Goal: Task Accomplishment & Management: Manage account settings

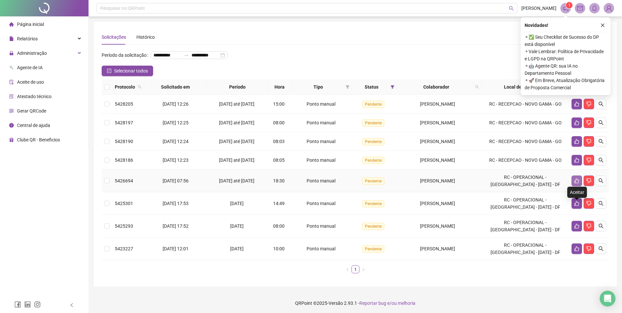
click at [576, 183] on icon "like" at bounding box center [576, 180] width 5 height 5
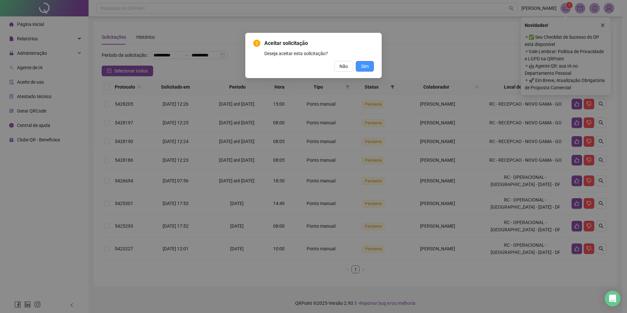
click at [367, 67] on span "Sim" at bounding box center [365, 66] width 8 height 7
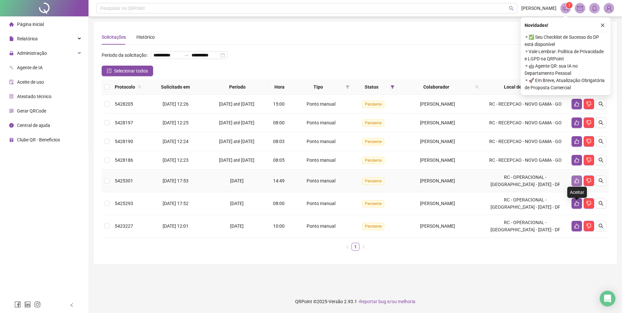
click at [576, 183] on icon "like" at bounding box center [576, 180] width 5 height 5
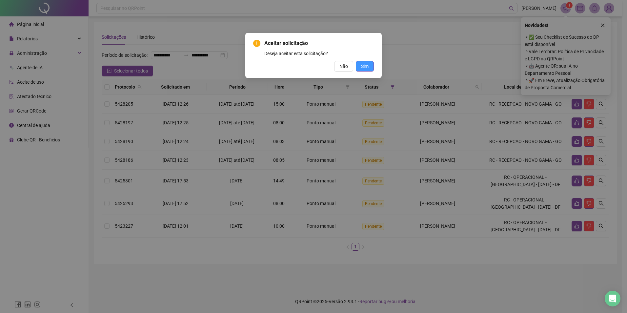
click at [365, 68] on span "Sim" at bounding box center [365, 66] width 8 height 7
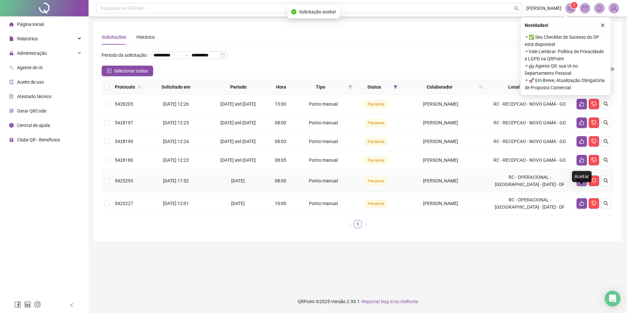
click at [581, 183] on icon "like" at bounding box center [581, 180] width 5 height 5
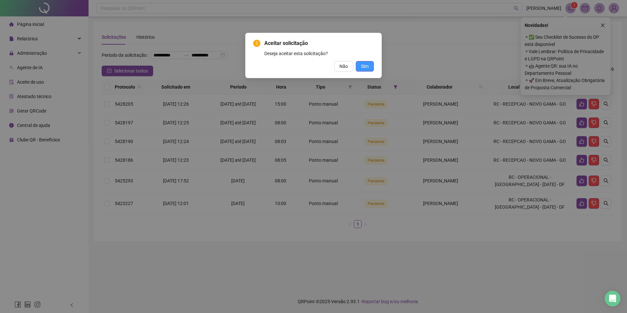
click at [364, 67] on span "Sim" at bounding box center [365, 66] width 8 height 7
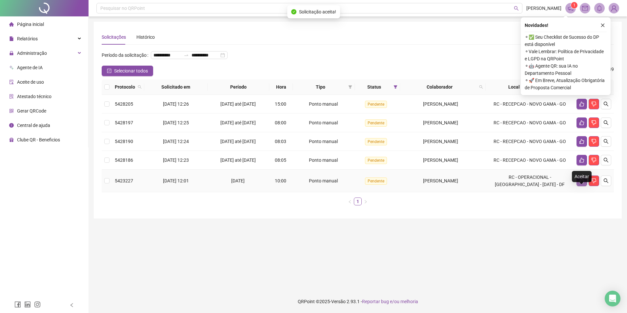
click at [580, 183] on icon "like" at bounding box center [581, 180] width 5 height 5
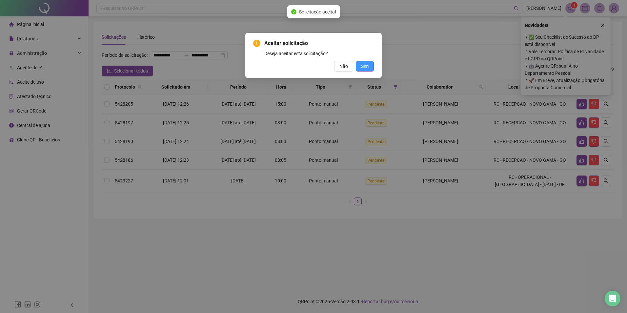
click at [366, 68] on span "Sim" at bounding box center [365, 66] width 8 height 7
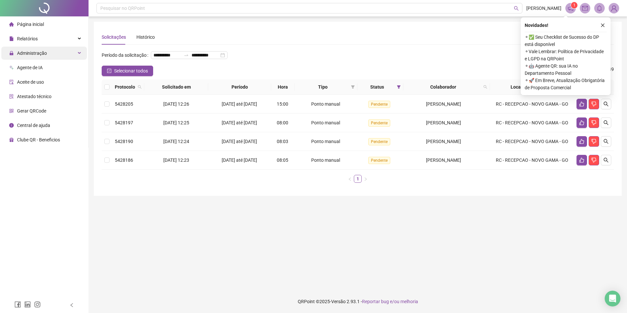
click at [43, 53] on span "Administração" at bounding box center [32, 52] width 30 height 5
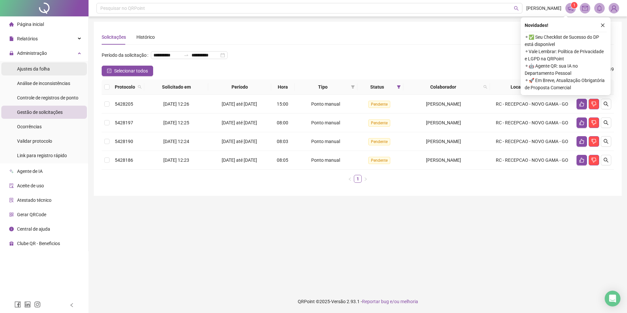
click at [39, 69] on span "Ajustes da folha" at bounding box center [33, 68] width 33 height 5
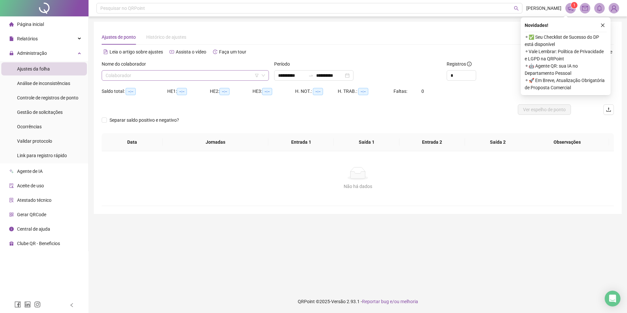
click at [182, 76] on input "search" at bounding box center [182, 75] width 153 height 10
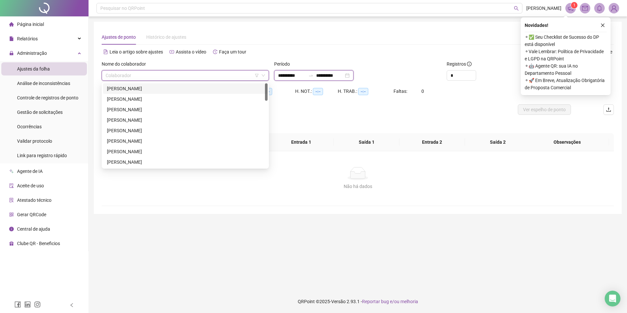
click at [291, 76] on input "**********" at bounding box center [292, 75] width 28 height 7
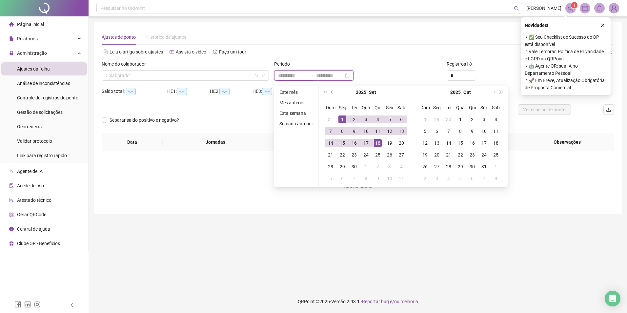
type input "**********"
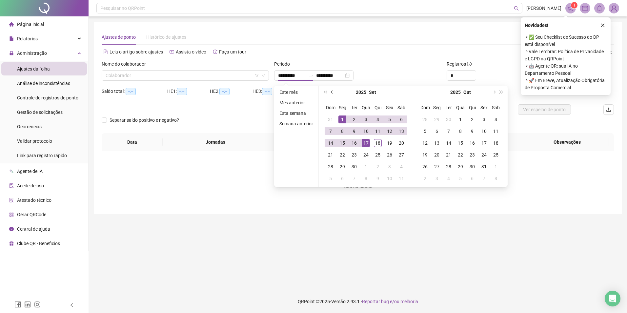
click at [331, 91] on span "prev-year" at bounding box center [332, 91] width 3 height 3
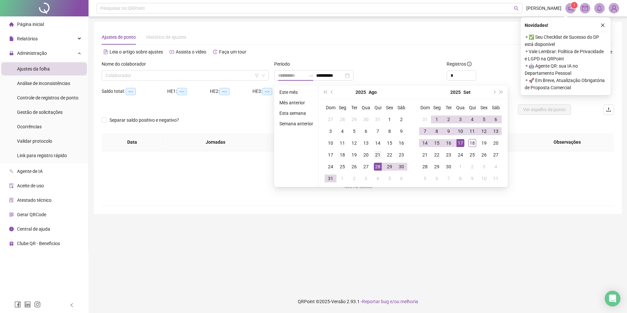
type input "**********"
click at [378, 154] on div "21" at bounding box center [378, 155] width 8 height 8
type input "**********"
click at [497, 143] on div "20" at bounding box center [496, 143] width 8 height 8
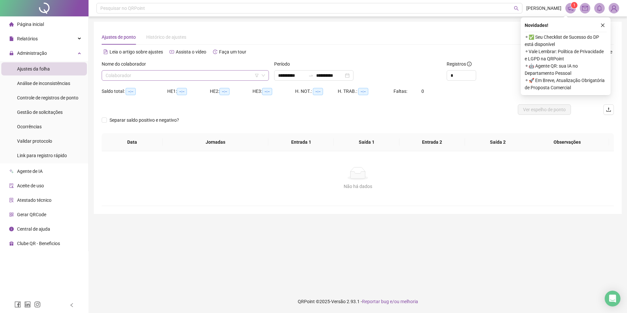
click at [165, 75] on input "search" at bounding box center [182, 75] width 153 height 10
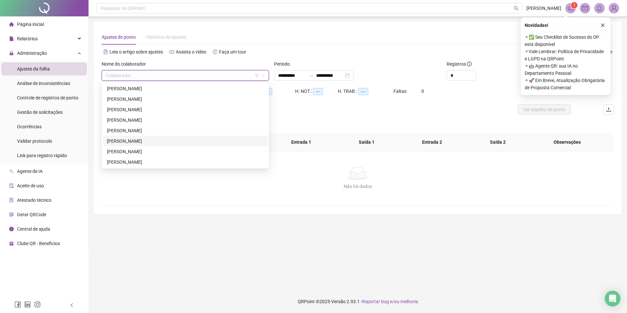
click at [138, 141] on div "[PERSON_NAME]" at bounding box center [185, 140] width 157 height 7
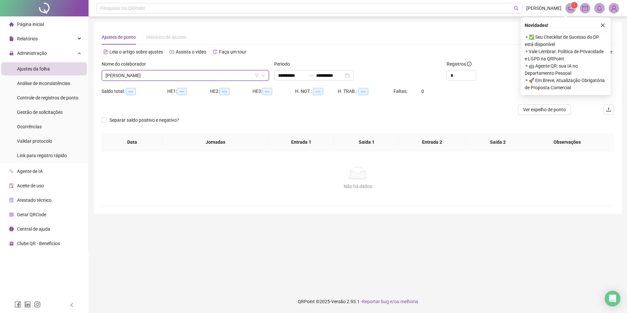
click at [605, 24] on button "button" at bounding box center [603, 25] width 8 height 8
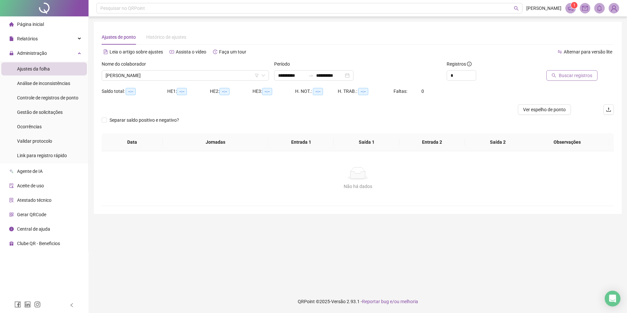
click at [588, 77] on span "Buscar registros" at bounding box center [575, 75] width 33 height 7
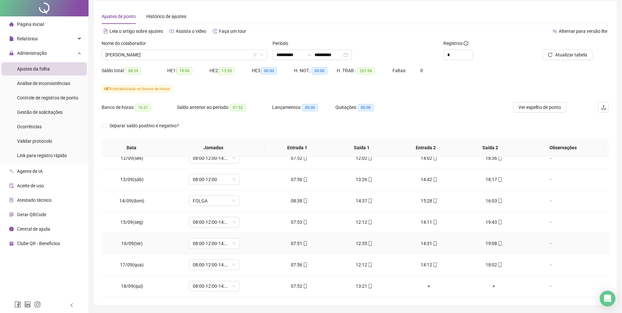
scroll to position [41, 0]
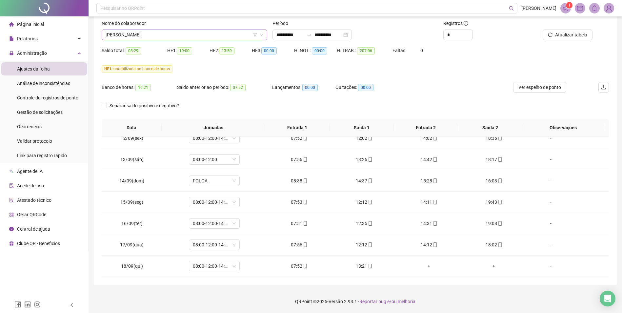
click at [191, 32] on span "[PERSON_NAME]" at bounding box center [185, 35] width 158 height 10
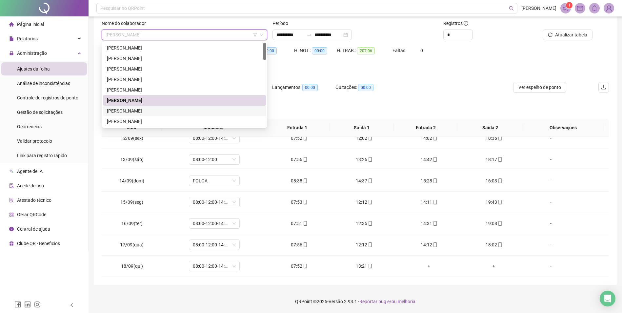
click at [160, 109] on div "[PERSON_NAME]" at bounding box center [184, 110] width 155 height 7
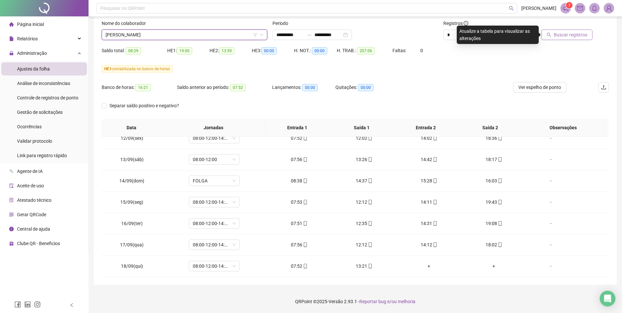
click at [572, 36] on span "Buscar registros" at bounding box center [570, 34] width 33 height 7
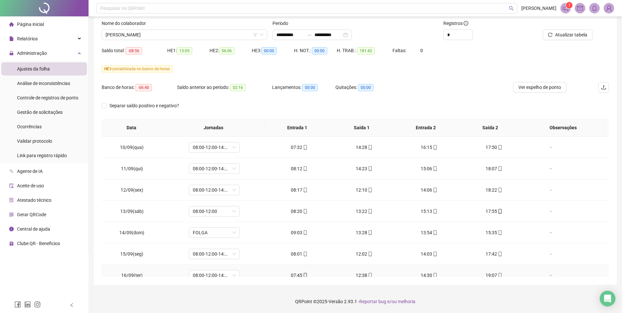
scroll to position [478, 0]
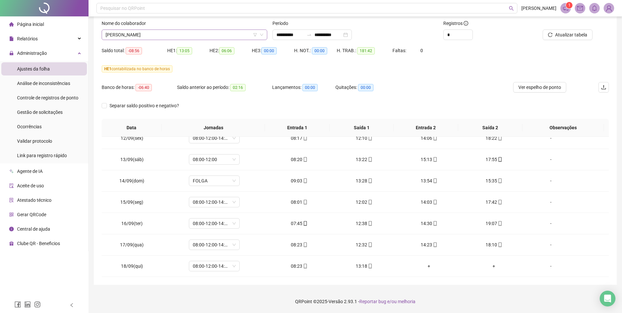
click at [218, 34] on span "[PERSON_NAME]" at bounding box center [185, 35] width 158 height 10
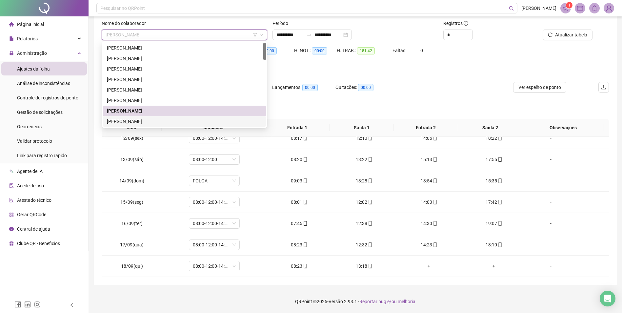
click at [151, 120] on div "[PERSON_NAME]" at bounding box center [184, 121] width 155 height 7
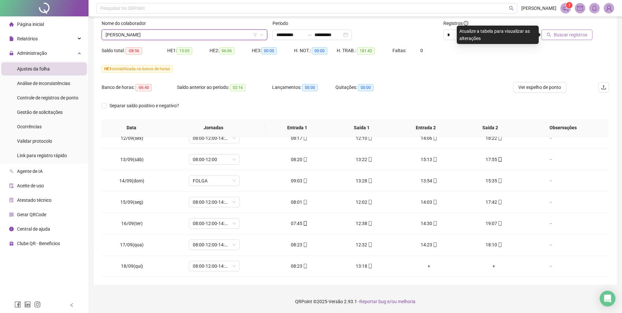
click at [577, 33] on span "Buscar registros" at bounding box center [570, 34] width 33 height 7
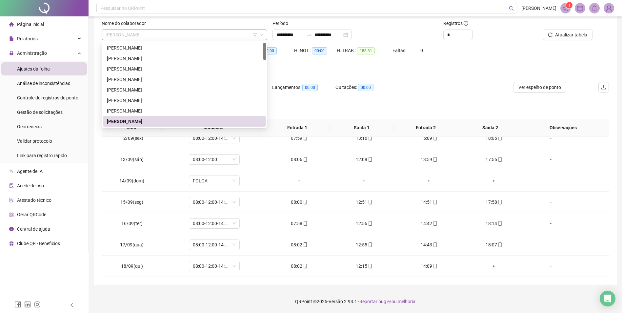
click at [182, 33] on span "[PERSON_NAME]" at bounding box center [185, 35] width 158 height 10
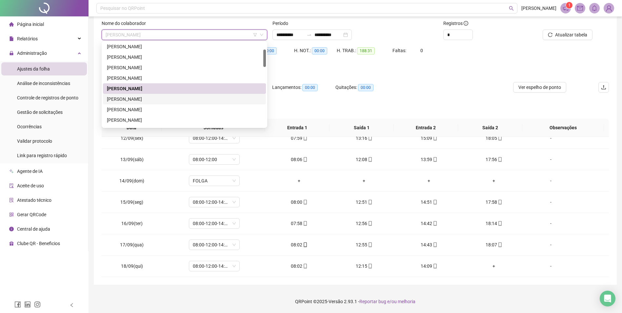
click at [154, 98] on div "[PERSON_NAME]" at bounding box center [184, 98] width 155 height 7
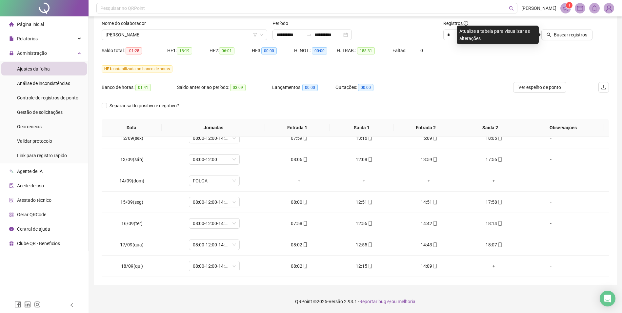
click at [572, 40] on div "Buscar registros" at bounding box center [569, 33] width 86 height 26
click at [573, 35] on span "Buscar registros" at bounding box center [570, 34] width 33 height 7
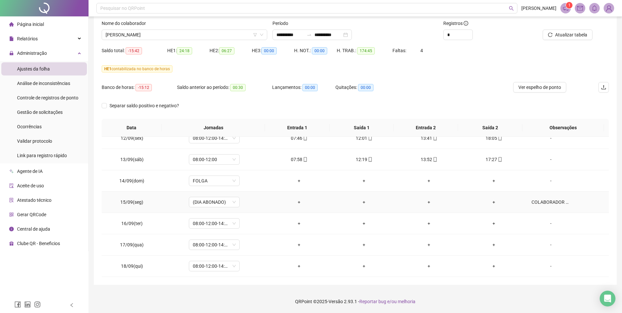
click at [551, 201] on div "COLABORADOR PEGOU ATESTADO DE 5 DIAS" at bounding box center [550, 201] width 39 height 7
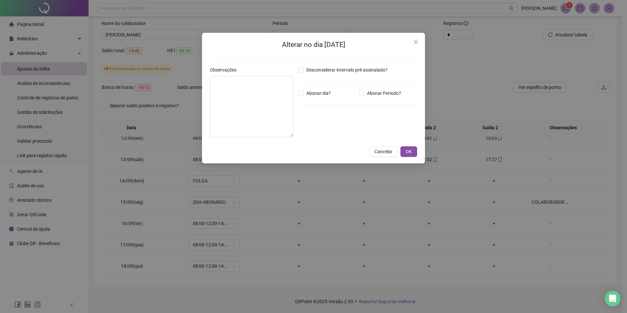
type textarea "**********"
click at [254, 83] on textarea "**********" at bounding box center [251, 106] width 83 height 61
click at [254, 82] on textarea "**********" at bounding box center [251, 106] width 83 height 61
click at [581, 255] on div "**********" at bounding box center [313, 156] width 627 height 313
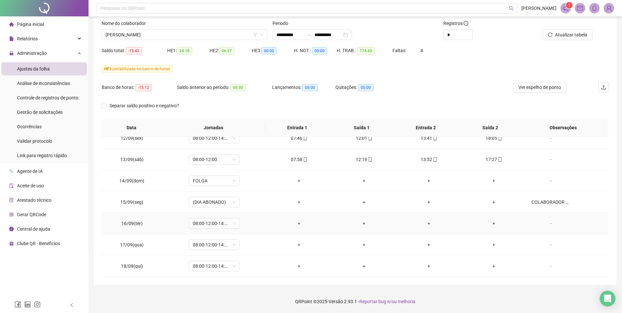
click at [547, 222] on div "-" at bounding box center [550, 223] width 39 height 7
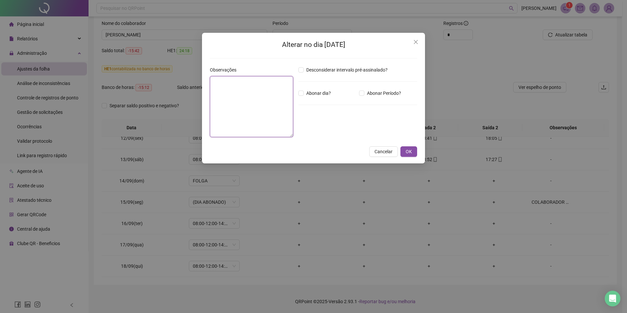
click at [260, 96] on textarea at bounding box center [251, 106] width 83 height 61
paste textarea "**********"
type textarea "**********"
click at [409, 154] on span "OK" at bounding box center [409, 151] width 6 height 7
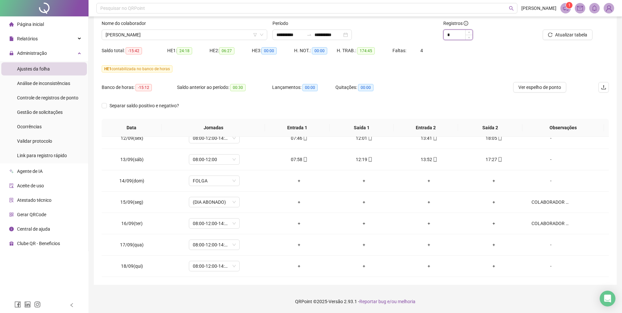
click at [456, 36] on input "*" at bounding box center [458, 35] width 29 height 10
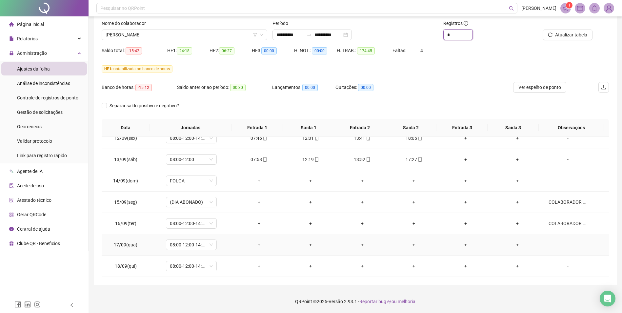
type input "*"
click at [565, 245] on div "-" at bounding box center [567, 244] width 39 height 7
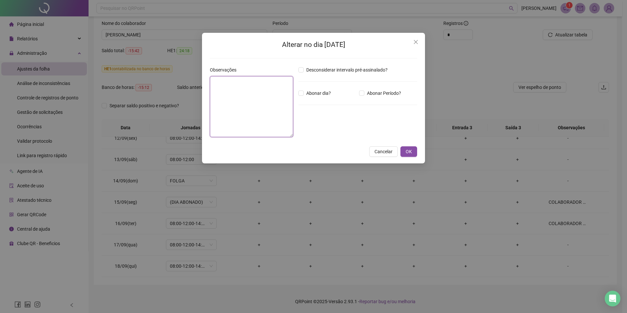
click at [264, 85] on textarea at bounding box center [251, 106] width 83 height 61
paste textarea "**********"
type textarea "**********"
click at [412, 151] on button "OK" at bounding box center [408, 151] width 17 height 10
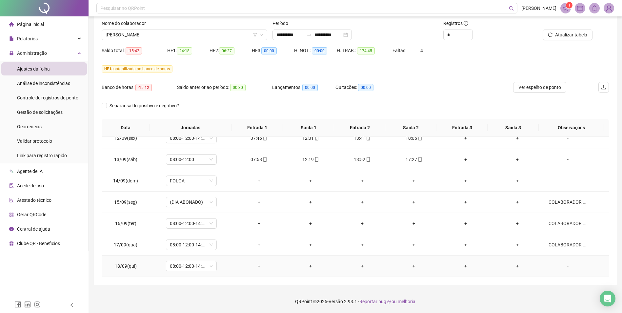
click at [565, 265] on div "-" at bounding box center [567, 265] width 39 height 7
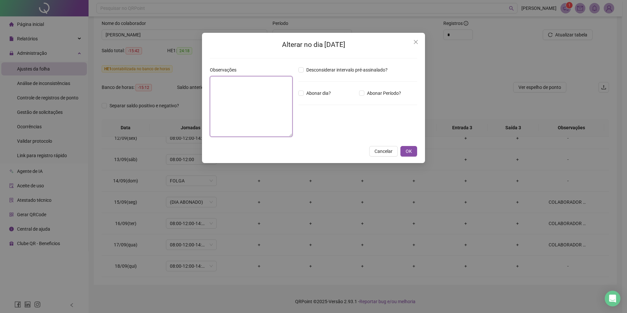
click at [264, 90] on textarea at bounding box center [251, 106] width 83 height 61
paste textarea "**********"
type textarea "**********"
click at [415, 152] on button "OK" at bounding box center [408, 151] width 17 height 10
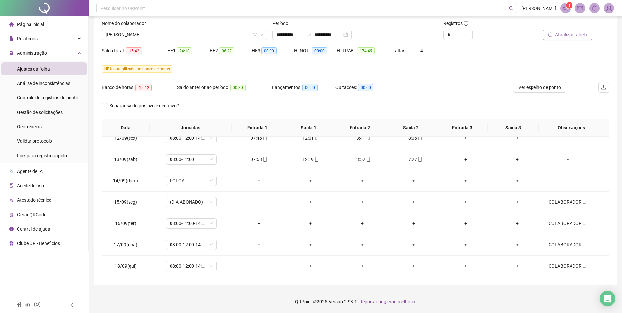
click at [567, 37] on span "Atualizar tabela" at bounding box center [571, 34] width 32 height 7
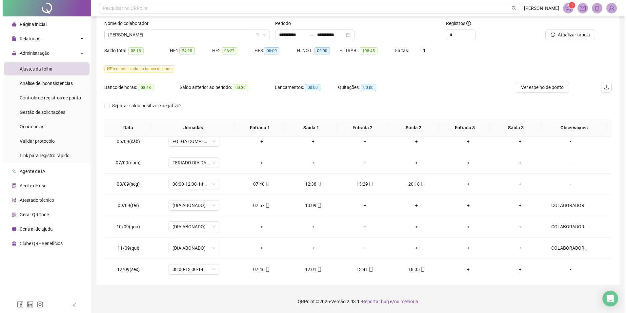
scroll to position [478, 0]
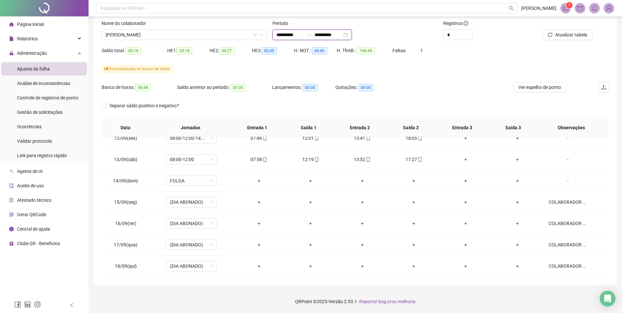
click at [300, 35] on input "**********" at bounding box center [290, 34] width 28 height 7
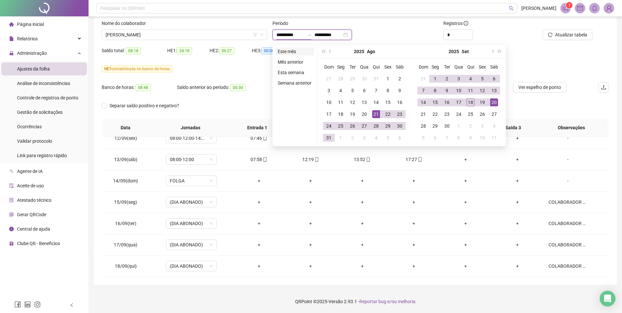
type input "**********"
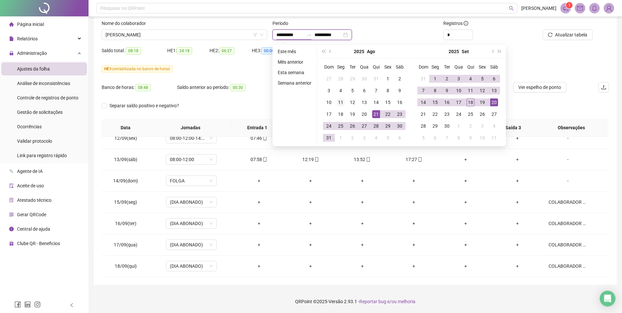
type input "**********"
click at [352, 126] on div "26" at bounding box center [352, 126] width 8 height 8
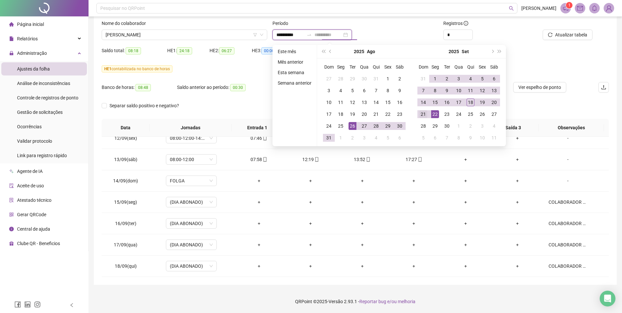
type input "**********"
click at [424, 113] on div "21" at bounding box center [423, 114] width 8 height 8
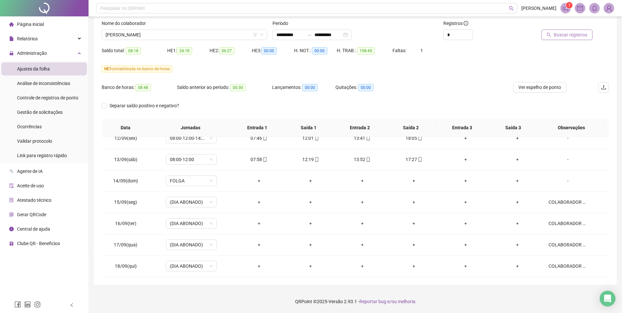
click at [564, 37] on span "Buscar registros" at bounding box center [570, 34] width 33 height 7
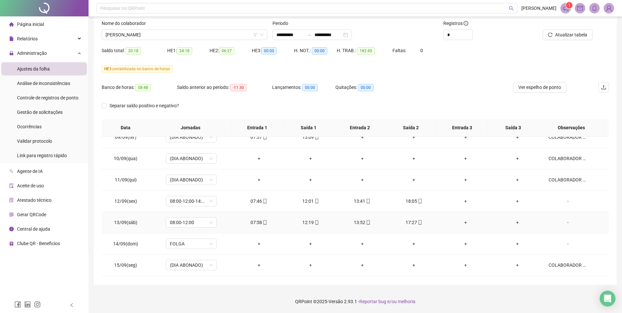
scroll to position [306, 0]
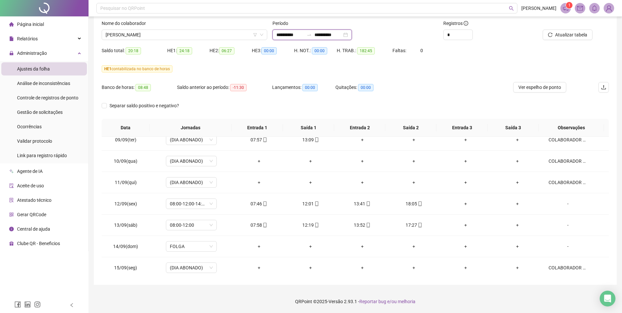
click at [296, 35] on input "**********" at bounding box center [290, 34] width 28 height 7
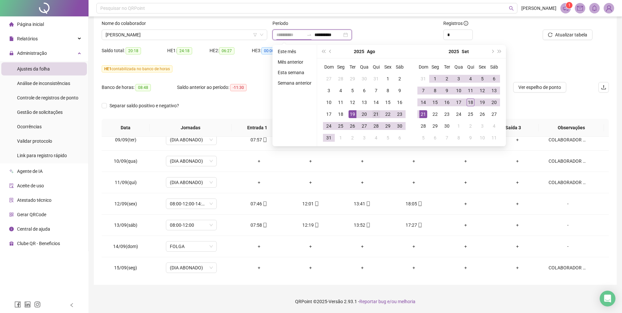
type input "**********"
click at [377, 114] on div "21" at bounding box center [376, 114] width 8 height 8
type input "**********"
click at [494, 102] on div "20" at bounding box center [494, 102] width 8 height 8
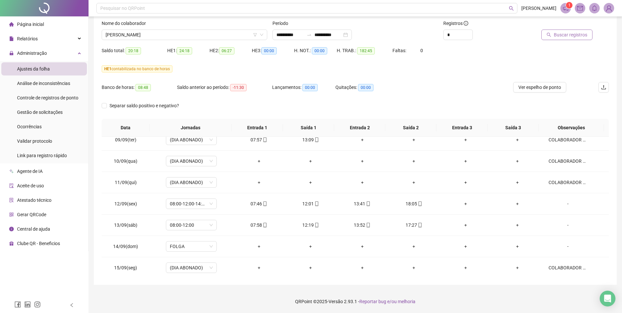
click at [582, 37] on span "Buscar registros" at bounding box center [570, 34] width 33 height 7
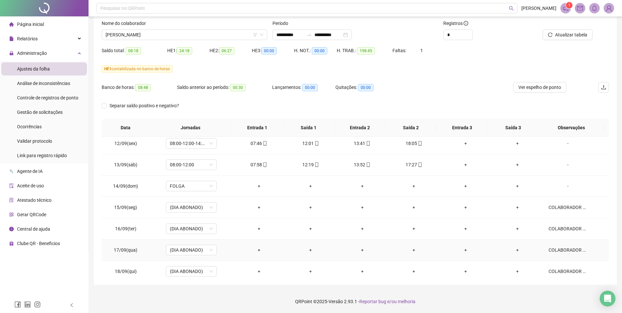
scroll to position [478, 0]
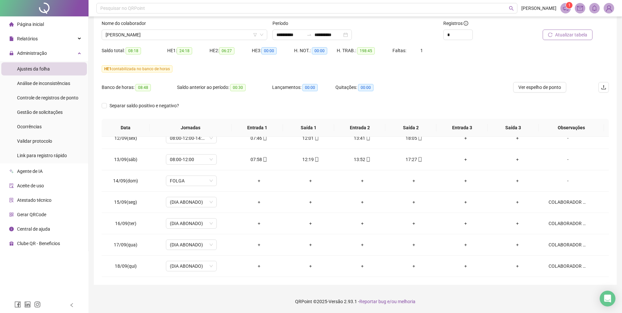
click at [575, 34] on span "Atualizar tabela" at bounding box center [571, 34] width 32 height 7
click at [170, 34] on span "[PERSON_NAME]" at bounding box center [185, 35] width 158 height 10
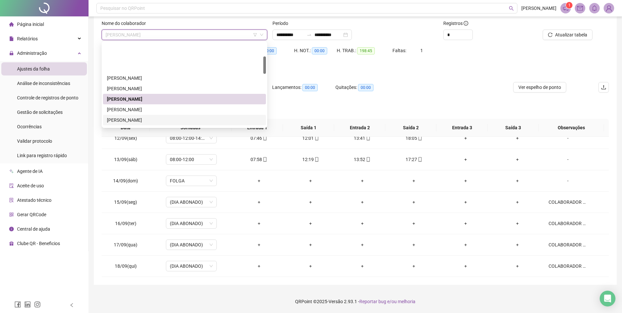
scroll to position [66, 0]
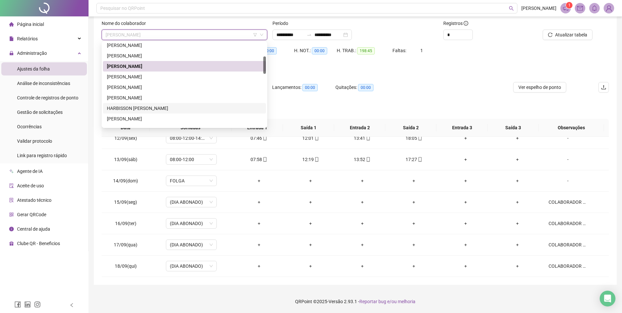
click at [156, 108] on div "HARBISSON [PERSON_NAME]" at bounding box center [184, 108] width 155 height 7
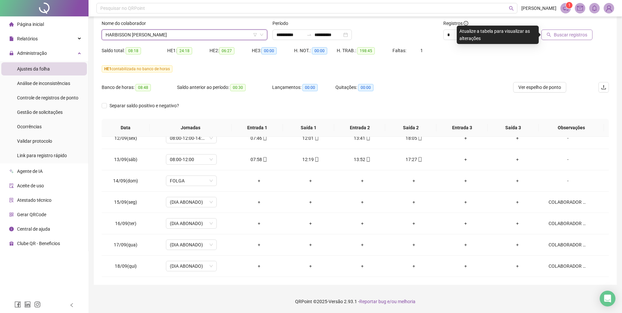
click at [570, 38] on span "Buscar registros" at bounding box center [570, 34] width 33 height 7
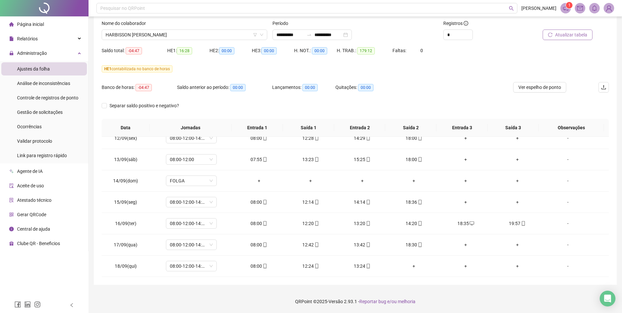
click at [575, 35] on span "Atualizar tabela" at bounding box center [571, 34] width 32 height 7
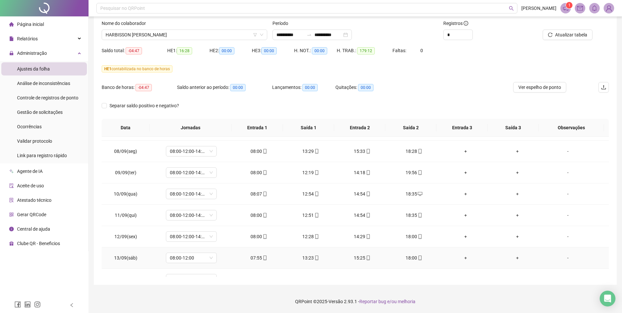
scroll to position [478, 0]
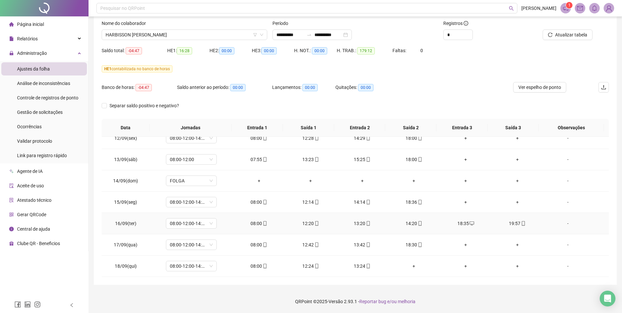
click at [514, 222] on div "19:57" at bounding box center [517, 223] width 41 height 7
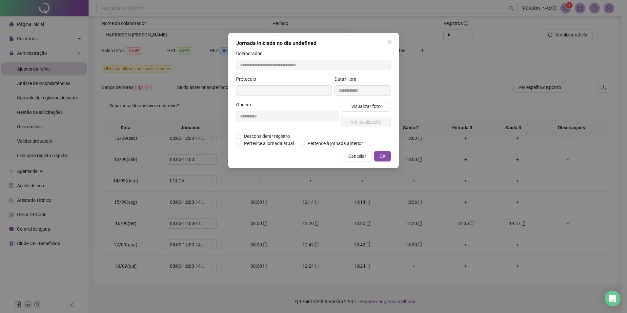
type input "**********"
click at [373, 107] on span "Visualizar foto" at bounding box center [366, 106] width 30 height 7
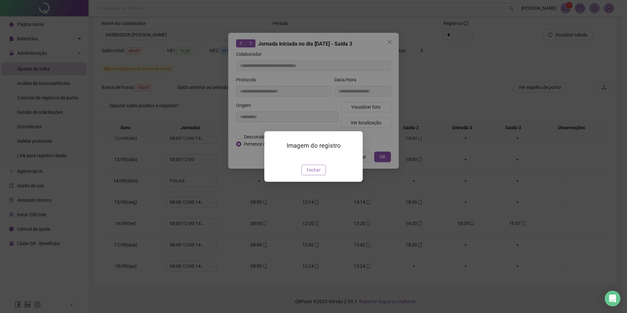
click at [320, 175] on button "Fechar" at bounding box center [313, 170] width 25 height 10
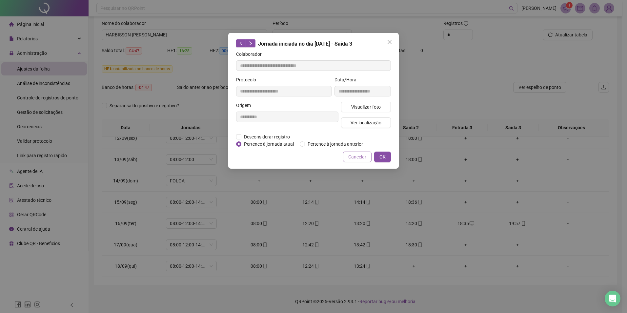
click at [356, 156] on span "Cancelar" at bounding box center [357, 156] width 18 height 7
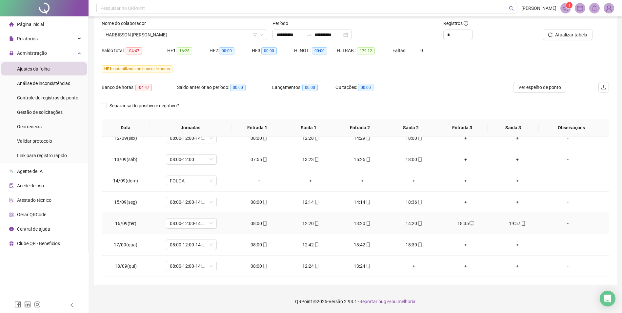
click at [412, 223] on div "14:20" at bounding box center [413, 223] width 41 height 7
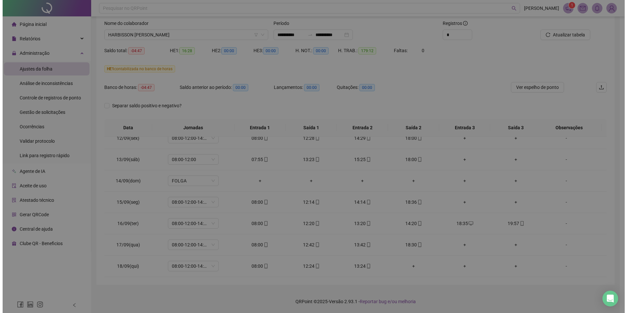
type input "**********"
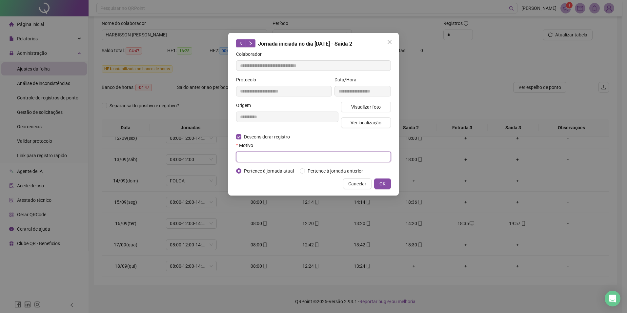
click at [252, 157] on input "text" at bounding box center [313, 156] width 155 height 10
type input "**********"
click at [384, 184] on span "OK" at bounding box center [382, 183] width 6 height 7
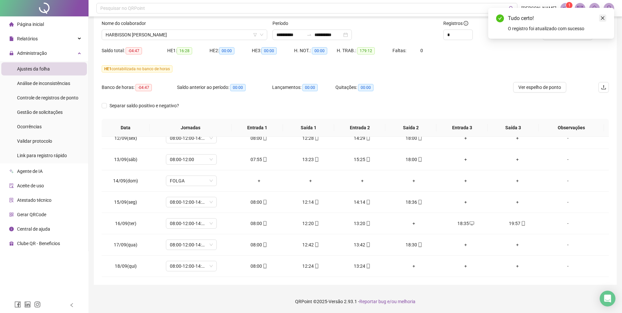
click at [604, 18] on icon "close" at bounding box center [602, 18] width 5 height 5
click at [582, 38] on span "Atualizar tabela" at bounding box center [571, 34] width 32 height 7
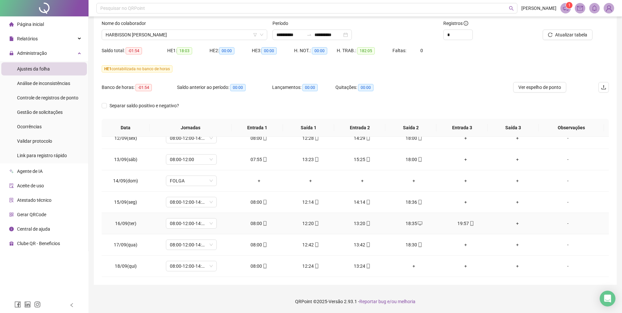
click at [463, 222] on div "19:57" at bounding box center [465, 223] width 41 height 7
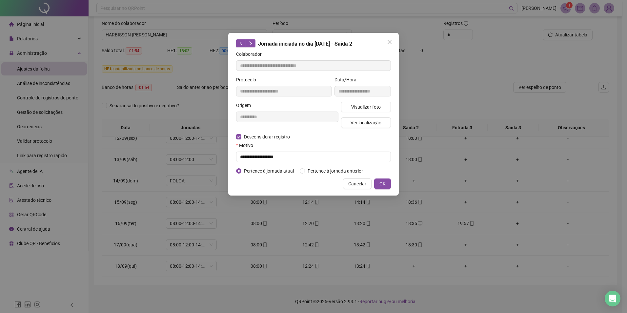
type input "**********"
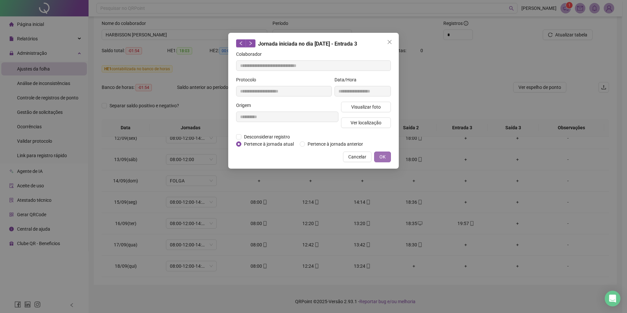
click at [388, 156] on button "OK" at bounding box center [382, 156] width 17 height 10
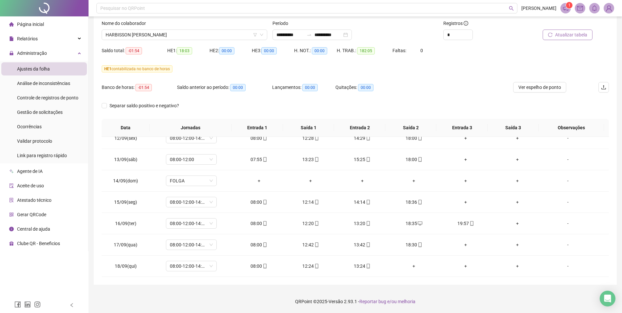
click at [582, 35] on span "Atualizar tabela" at bounding box center [571, 34] width 32 height 7
click at [413, 223] on div "18:35" at bounding box center [413, 223] width 41 height 7
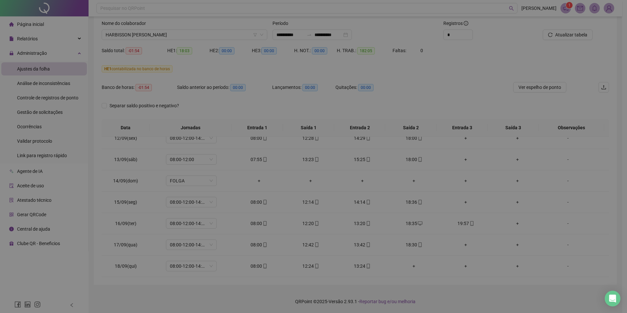
type input "**********"
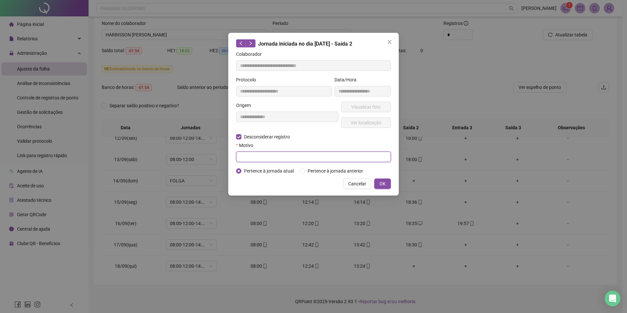
click at [255, 155] on input "text" at bounding box center [313, 156] width 155 height 10
type input "**********"
click at [384, 184] on span "OK" at bounding box center [382, 183] width 6 height 7
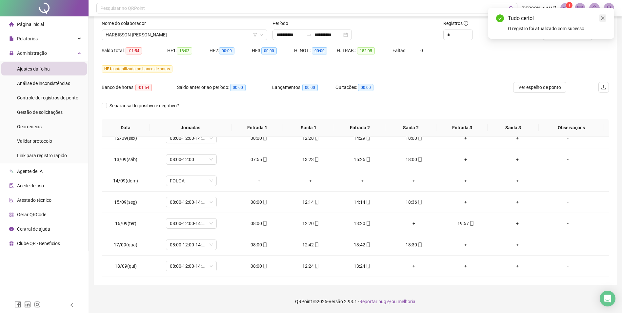
click at [604, 18] on icon "close" at bounding box center [602, 18] width 5 height 5
click at [579, 36] on span "Atualizar tabela" at bounding box center [571, 34] width 32 height 7
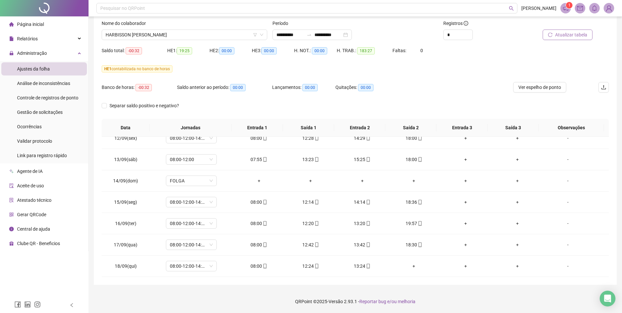
click at [569, 37] on span "Atualizar tabela" at bounding box center [571, 34] width 32 height 7
click at [579, 36] on span "Atualizar tabela" at bounding box center [571, 34] width 32 height 7
drag, startPoint x: 571, startPoint y: 35, endPoint x: 568, endPoint y: 37, distance: 3.4
click at [571, 35] on span "Atualizar tabela" at bounding box center [571, 34] width 32 height 7
click at [179, 34] on span "HARBISSON [PERSON_NAME]" at bounding box center [185, 35] width 158 height 10
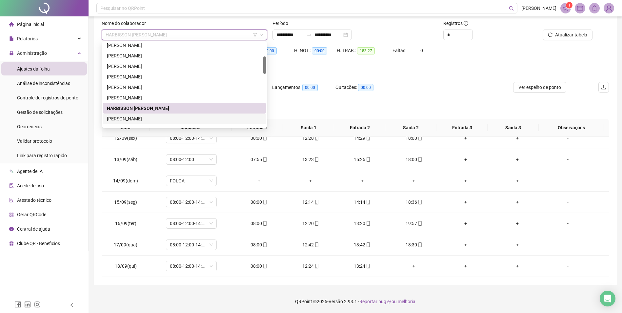
scroll to position [131, 0]
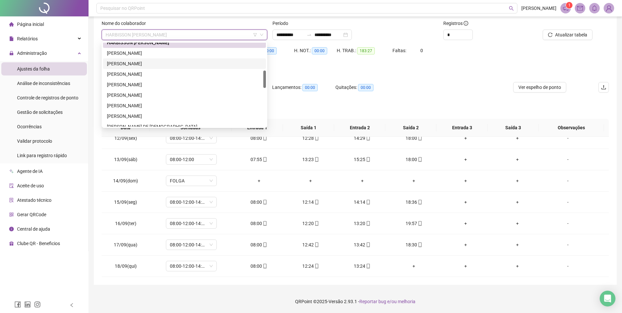
click at [140, 63] on div "[PERSON_NAME]" at bounding box center [184, 63] width 155 height 7
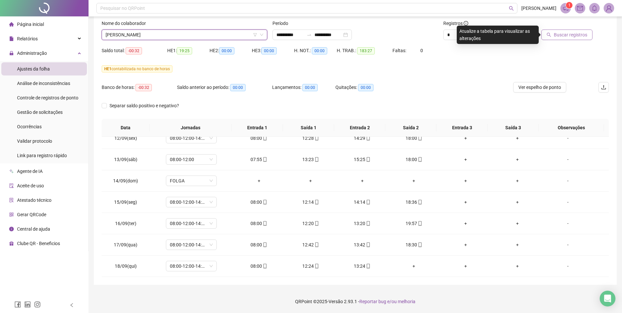
click at [579, 36] on span "Buscar registros" at bounding box center [570, 34] width 33 height 7
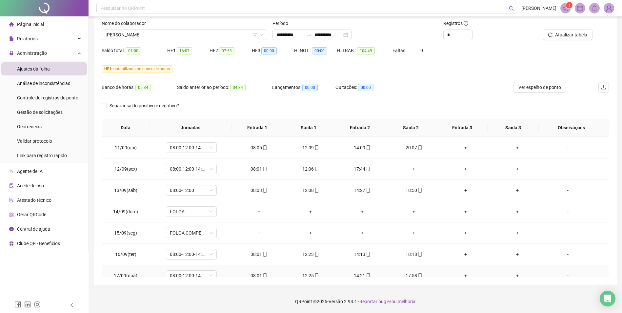
scroll to position [412, 0]
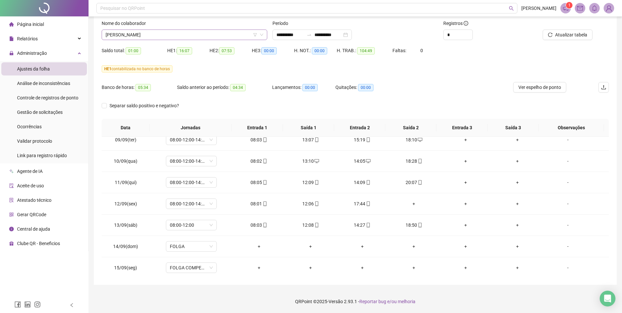
click at [211, 36] on span "[PERSON_NAME]" at bounding box center [185, 35] width 158 height 10
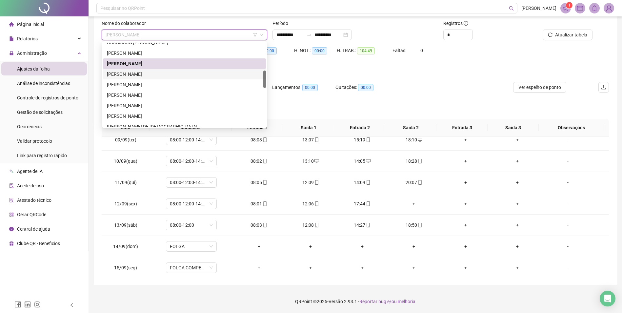
click at [146, 74] on div "[PERSON_NAME]" at bounding box center [184, 73] width 155 height 7
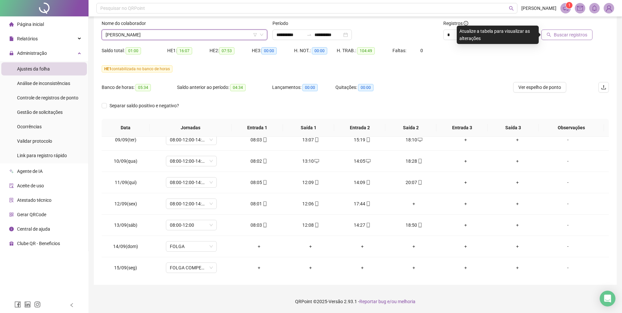
click at [570, 35] on span "Buscar registros" at bounding box center [570, 34] width 33 height 7
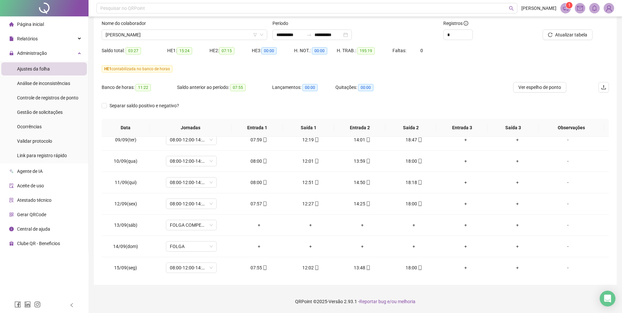
scroll to position [478, 0]
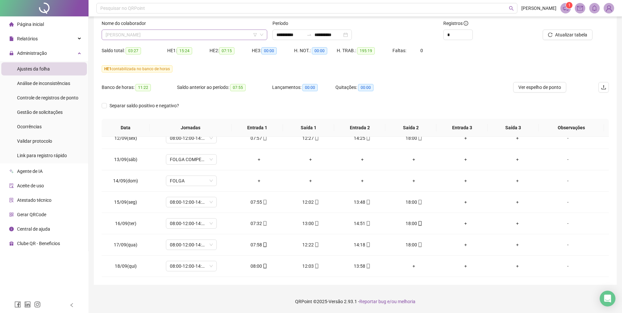
click at [179, 35] on span "[PERSON_NAME]" at bounding box center [185, 35] width 158 height 10
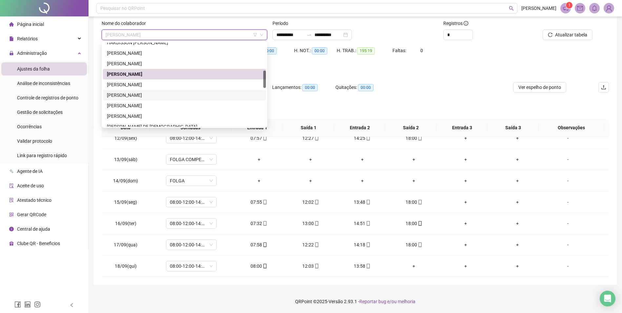
click at [140, 93] on div "[PERSON_NAME]" at bounding box center [184, 94] width 155 height 7
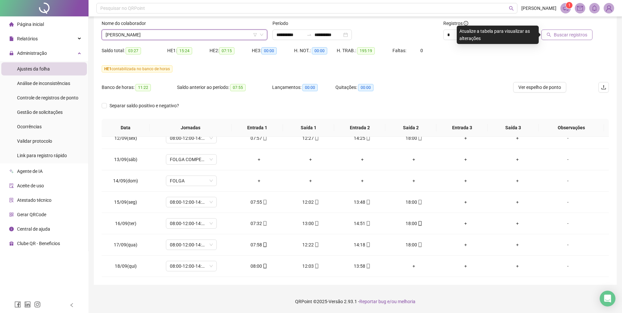
click at [579, 33] on span "Buscar registros" at bounding box center [570, 34] width 33 height 7
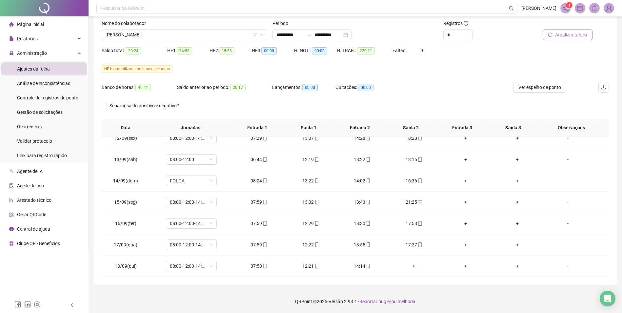
click at [574, 35] on span "Atualizar tabela" at bounding box center [571, 34] width 32 height 7
click at [574, 33] on span "Atualizar tabela" at bounding box center [571, 34] width 32 height 7
click at [186, 37] on span "[PERSON_NAME]" at bounding box center [185, 35] width 158 height 10
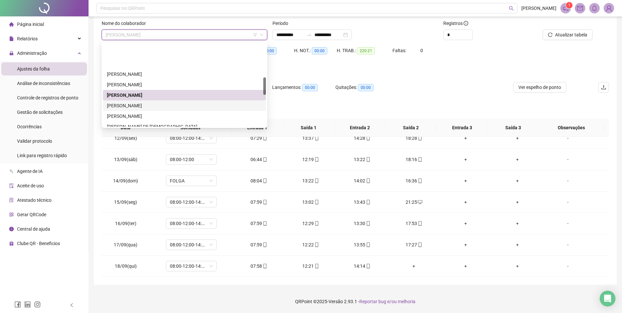
scroll to position [164, 0]
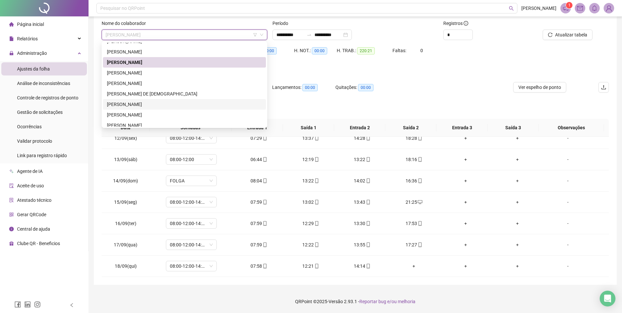
click at [157, 104] on div "[PERSON_NAME]" at bounding box center [184, 104] width 155 height 7
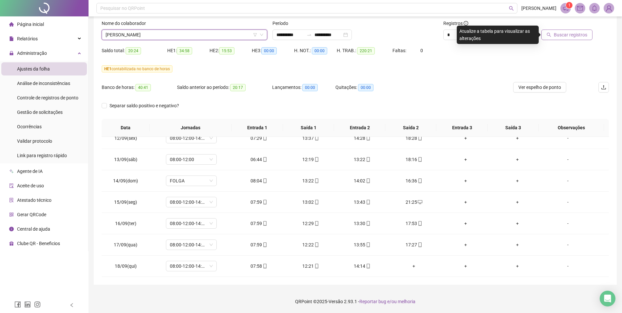
click at [580, 36] on span "Buscar registros" at bounding box center [570, 34] width 33 height 7
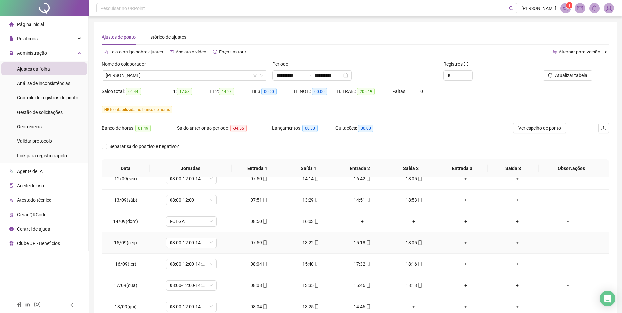
scroll to position [41, 0]
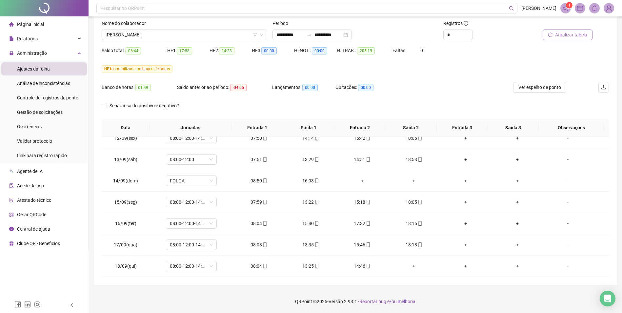
click at [578, 35] on span "Atualizar tabela" at bounding box center [571, 34] width 32 height 7
click at [180, 34] on span "[PERSON_NAME]" at bounding box center [185, 35] width 158 height 10
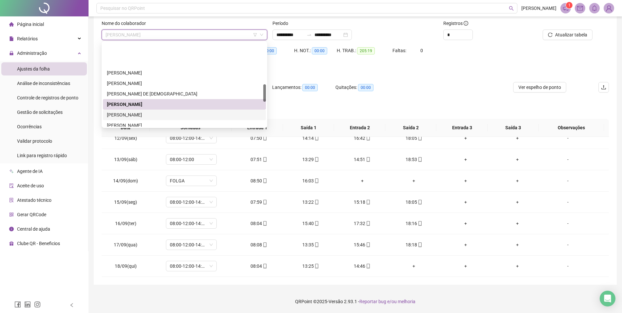
scroll to position [197, 0]
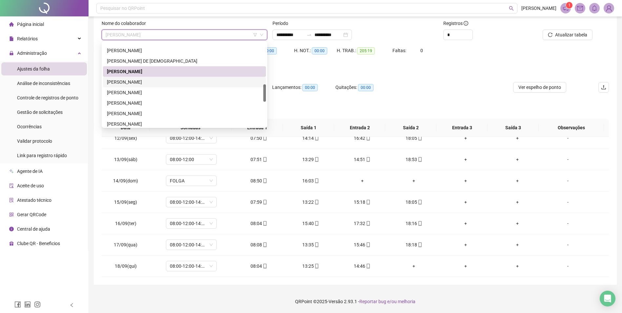
click at [158, 81] on div "[PERSON_NAME]" at bounding box center [184, 81] width 155 height 7
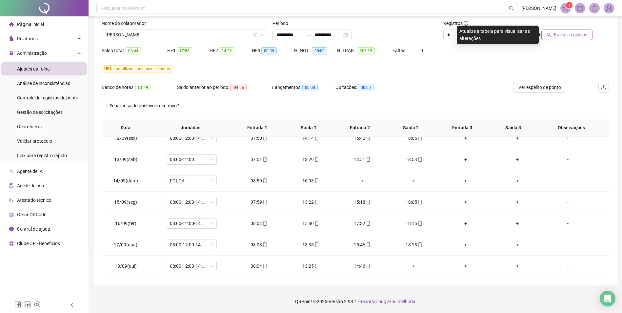
click at [562, 34] on span "Buscar registros" at bounding box center [570, 34] width 33 height 7
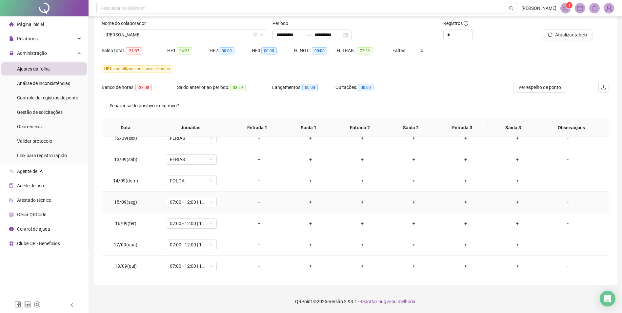
scroll to position [445, 0]
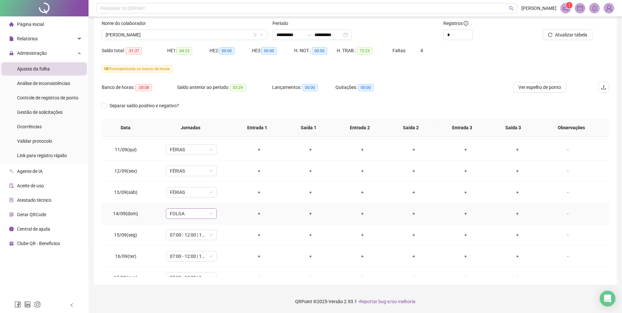
click at [210, 214] on span "FOLGA" at bounding box center [191, 214] width 43 height 10
click at [184, 235] on div "Férias" at bounding box center [201, 235] width 55 height 7
click at [221, 198] on span "Sim" at bounding box center [222, 196] width 8 height 7
click at [211, 234] on span "07:00 - 12:00 | 13:00 - 16:00" at bounding box center [191, 235] width 43 height 10
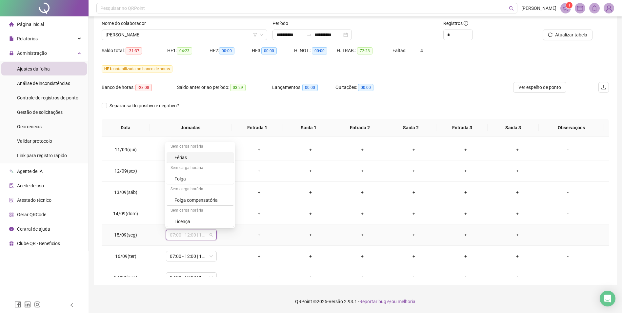
click at [184, 155] on div "Férias" at bounding box center [201, 157] width 55 height 7
click at [222, 218] on span "Sim" at bounding box center [222, 217] width 8 height 7
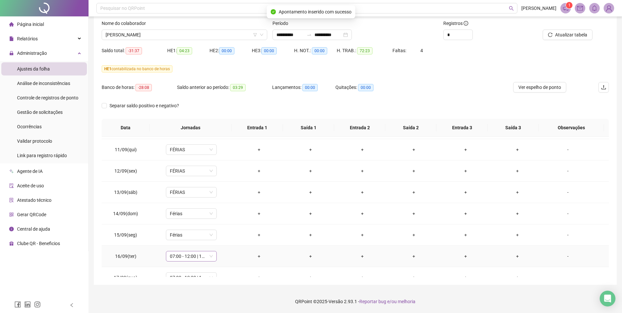
click at [212, 257] on div "07:00 - 12:00 | 13:00 - 16:00" at bounding box center [191, 256] width 51 height 10
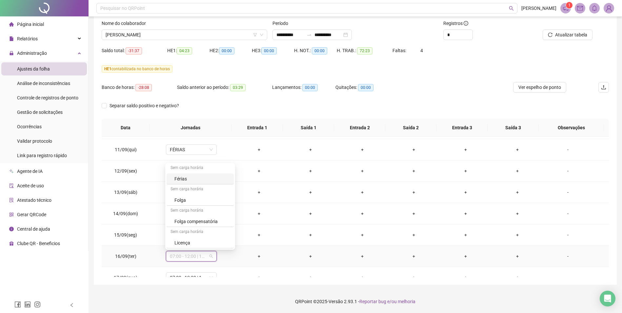
click at [186, 177] on div "Férias" at bounding box center [201, 178] width 55 height 7
click at [222, 237] on span "Sim" at bounding box center [222, 238] width 8 height 7
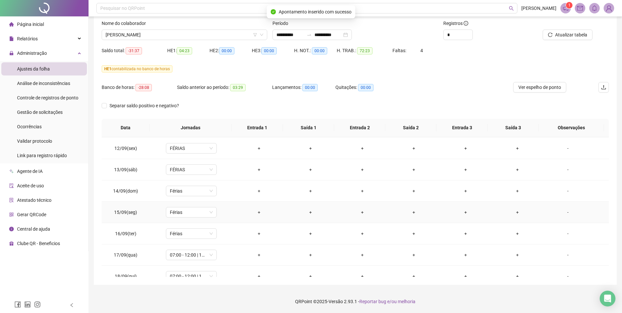
scroll to position [478, 0]
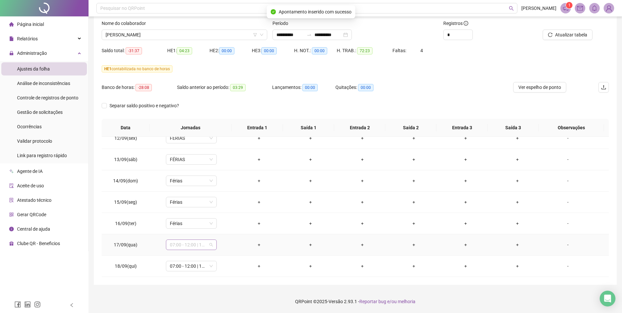
click at [210, 245] on span "07:00 - 12:00 | 13:00 - 16:00" at bounding box center [191, 245] width 43 height 10
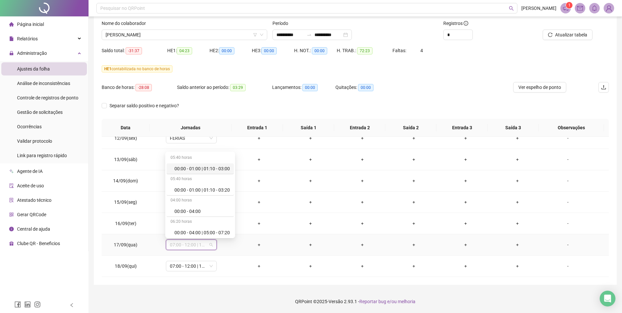
scroll to position [4135, 0]
click at [187, 165] on div "Férias" at bounding box center [201, 167] width 55 height 7
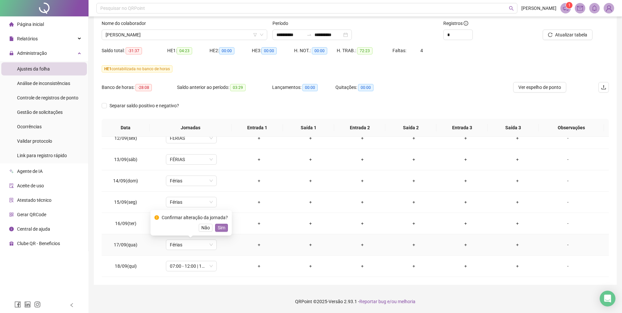
click at [224, 227] on button "Sim" at bounding box center [221, 228] width 13 height 8
click at [202, 265] on span "07:00 - 12:00 | 13:00 - 16:00" at bounding box center [191, 266] width 43 height 10
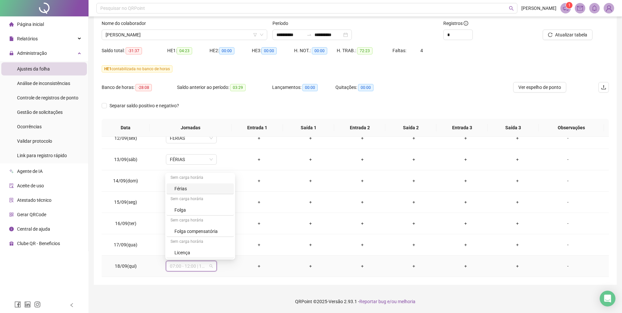
click at [184, 189] on div "Férias" at bounding box center [201, 188] width 55 height 7
click at [221, 249] on span "Sim" at bounding box center [222, 248] width 8 height 7
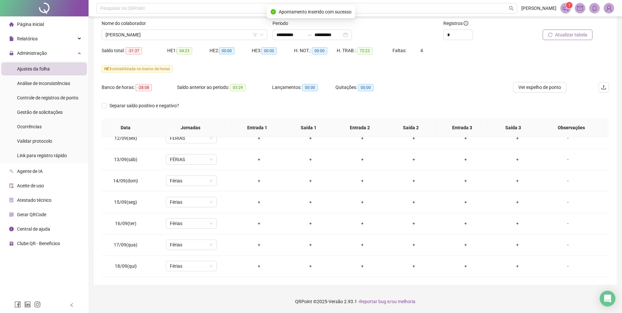
click at [572, 36] on span "Atualizar tabela" at bounding box center [571, 34] width 32 height 7
click at [570, 36] on span "Atualizar tabela" at bounding box center [571, 34] width 32 height 7
click at [206, 34] on span "[PERSON_NAME]" at bounding box center [185, 35] width 158 height 10
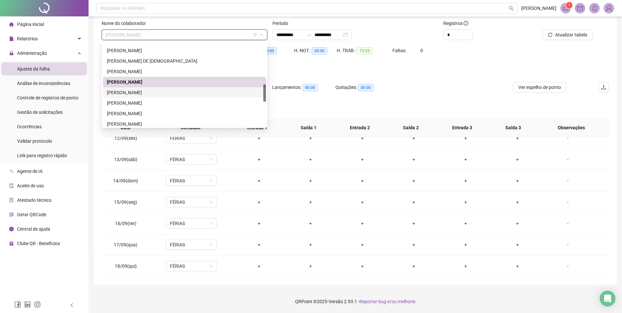
click at [155, 92] on div "[PERSON_NAME]" at bounding box center [184, 92] width 155 height 7
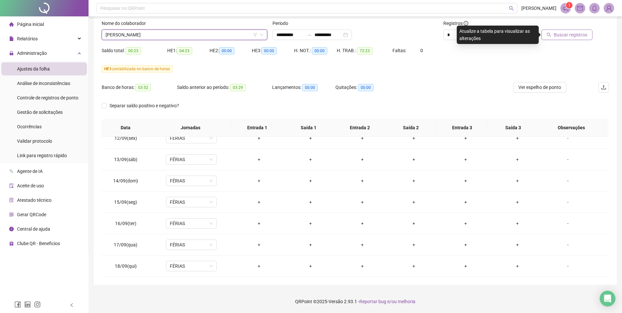
click at [574, 35] on span "Buscar registros" at bounding box center [570, 34] width 33 height 7
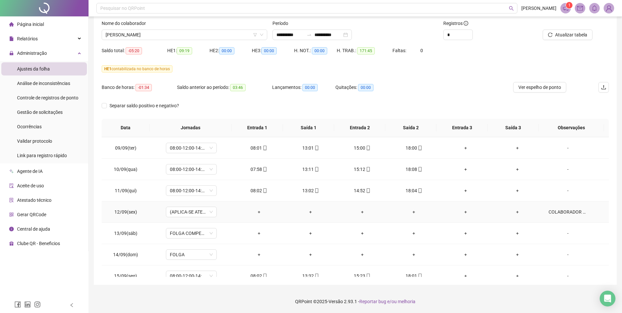
scroll to position [478, 0]
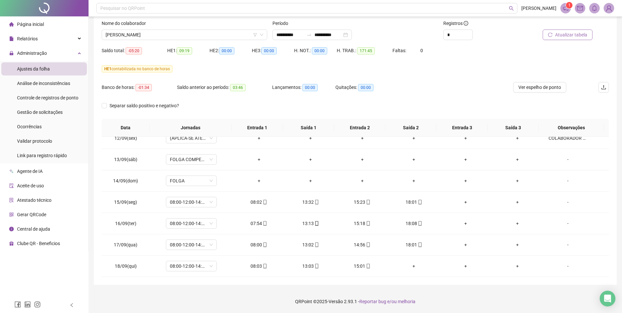
click at [580, 36] on span "Atualizar tabela" at bounding box center [571, 34] width 32 height 7
click at [179, 33] on span "[PERSON_NAME]" at bounding box center [185, 35] width 158 height 10
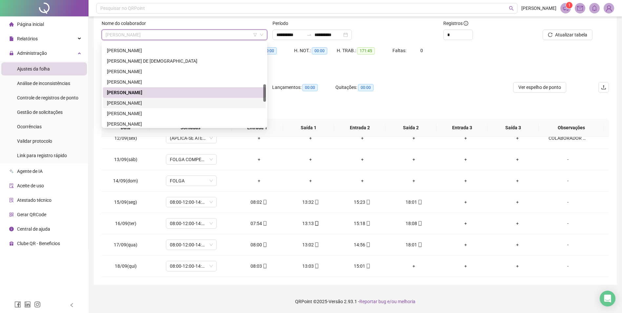
click at [147, 103] on div "[PERSON_NAME]" at bounding box center [184, 102] width 155 height 7
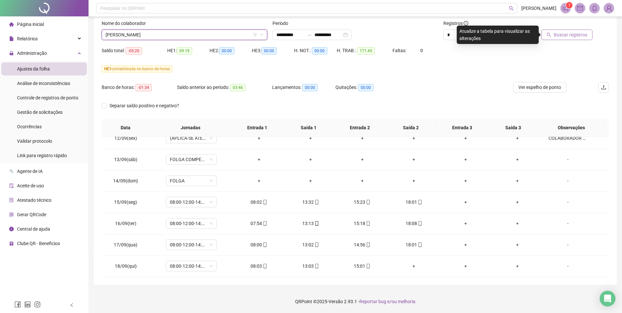
click at [582, 31] on span "Buscar registros" at bounding box center [570, 34] width 33 height 7
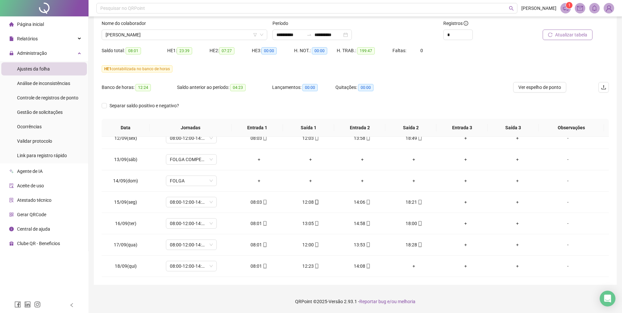
click at [564, 33] on span "Atualizar tabela" at bounding box center [571, 34] width 32 height 7
click at [171, 36] on span "[PERSON_NAME]" at bounding box center [185, 35] width 158 height 10
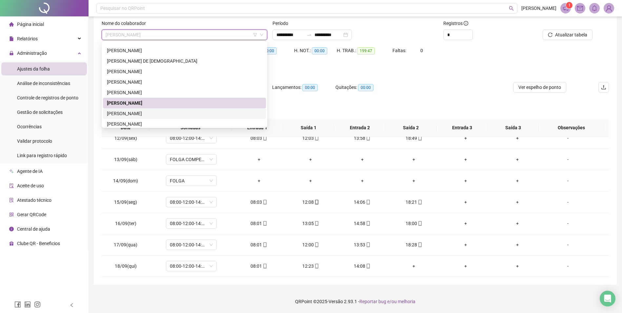
click at [162, 112] on div "[PERSON_NAME]" at bounding box center [184, 113] width 155 height 7
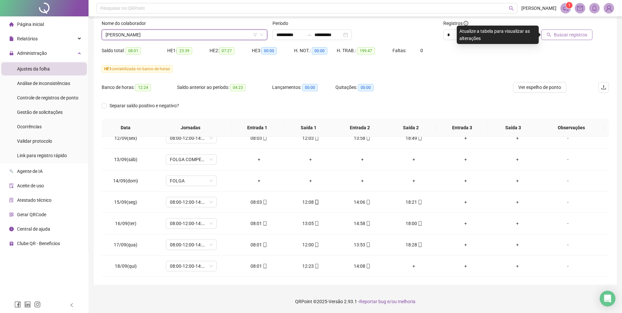
click at [573, 36] on span "Buscar registros" at bounding box center [570, 34] width 33 height 7
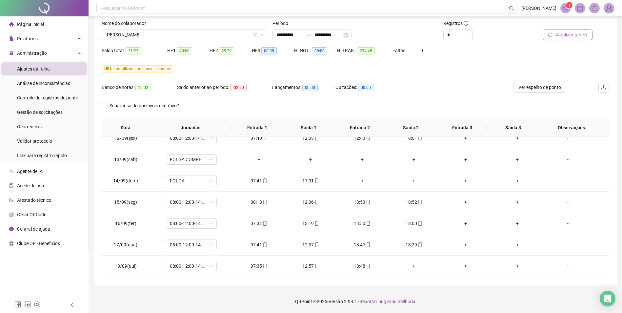
click at [570, 34] on span "Atualizar tabela" at bounding box center [571, 34] width 32 height 7
click at [572, 32] on span "Atualizar tabela" at bounding box center [571, 34] width 32 height 7
click at [187, 35] on span "[PERSON_NAME]" at bounding box center [185, 35] width 158 height 10
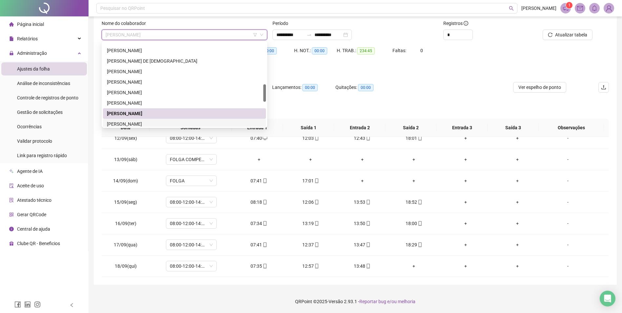
click at [146, 123] on div "[PERSON_NAME]" at bounding box center [184, 123] width 155 height 7
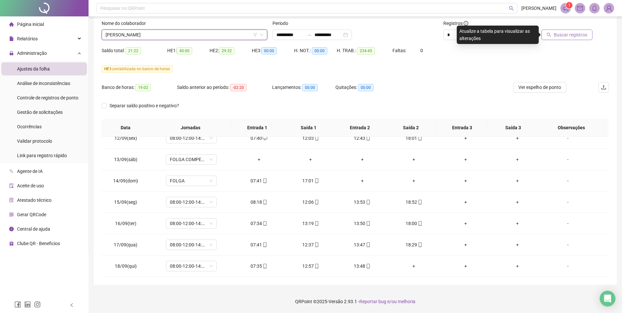
click at [565, 30] on button "Buscar registros" at bounding box center [566, 35] width 51 height 10
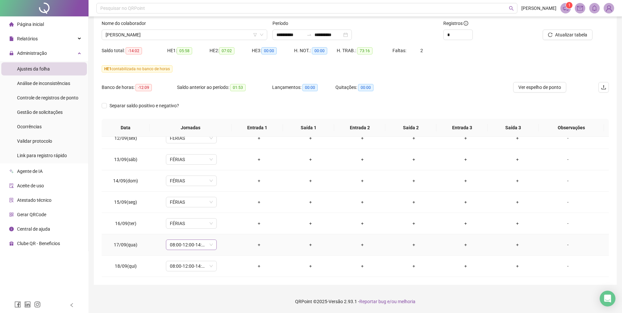
click at [208, 246] on span "08:00-12:00-14:00-18:00" at bounding box center [191, 245] width 43 height 10
click at [188, 166] on div "Férias" at bounding box center [201, 167] width 55 height 7
click at [221, 228] on span "Sim" at bounding box center [222, 227] width 8 height 7
click at [210, 267] on span "08:00-12:00-14:00-18:00" at bounding box center [191, 266] width 43 height 10
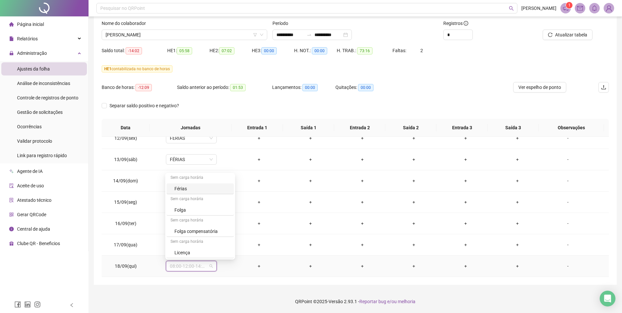
click at [184, 187] on div "Férias" at bounding box center [201, 188] width 55 height 7
click at [221, 249] on span "Sim" at bounding box center [222, 248] width 8 height 7
click at [579, 36] on span "Atualizar tabela" at bounding box center [571, 34] width 32 height 7
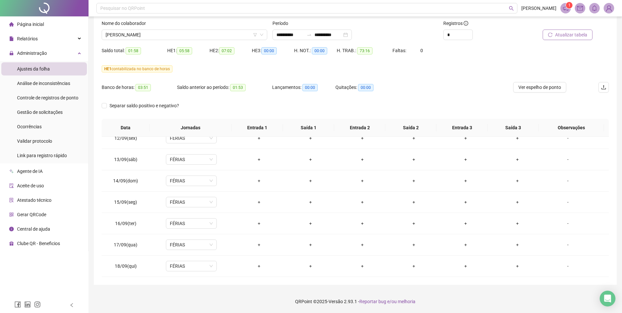
click at [567, 35] on span "Atualizar tabela" at bounding box center [571, 34] width 32 height 7
click at [570, 38] on span "Atualizar tabela" at bounding box center [571, 34] width 32 height 7
click at [201, 37] on span "[PERSON_NAME]" at bounding box center [185, 35] width 158 height 10
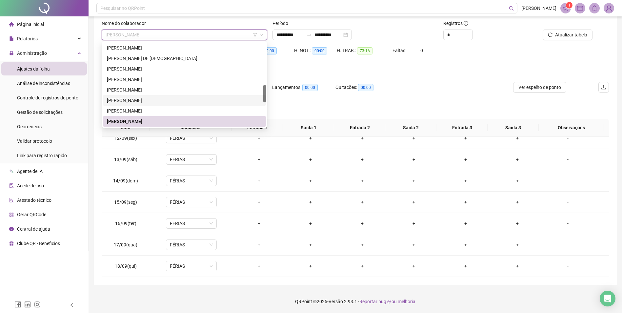
scroll to position [265, 0]
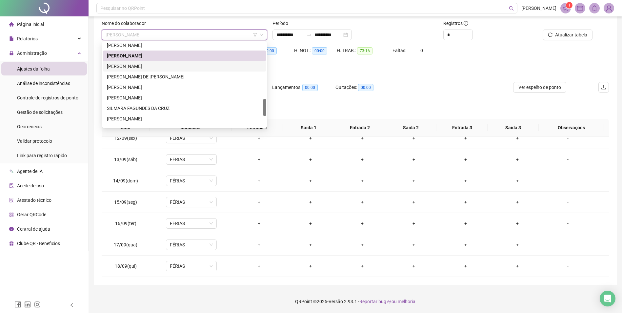
click at [144, 66] on div "[PERSON_NAME]" at bounding box center [184, 66] width 155 height 7
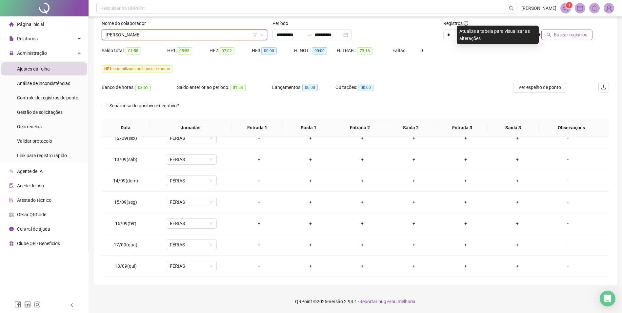
click at [566, 39] on button "Buscar registros" at bounding box center [566, 35] width 51 height 10
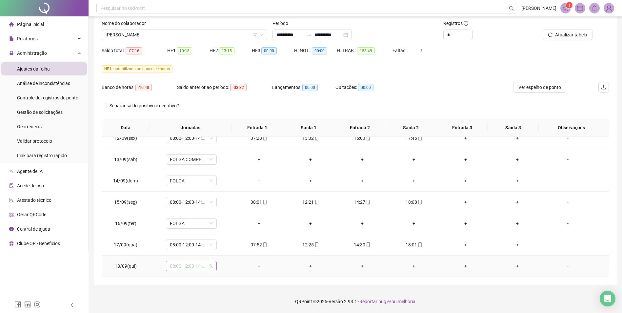
click at [212, 268] on span "08:00-12:00-14:00-18:00" at bounding box center [191, 266] width 43 height 10
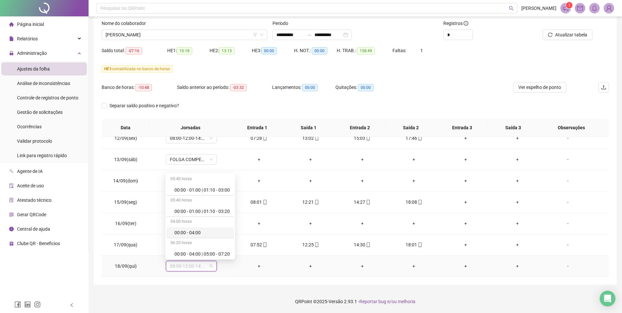
scroll to position [4135, 0]
click at [182, 208] on div "Folga" at bounding box center [201, 209] width 55 height 7
click at [223, 248] on span "Sim" at bounding box center [222, 248] width 8 height 7
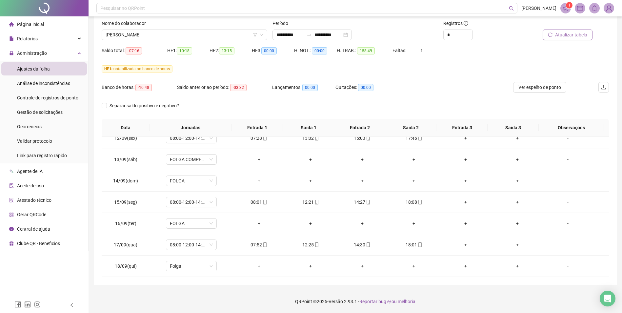
click at [571, 36] on span "Atualizar tabela" at bounding box center [571, 34] width 32 height 7
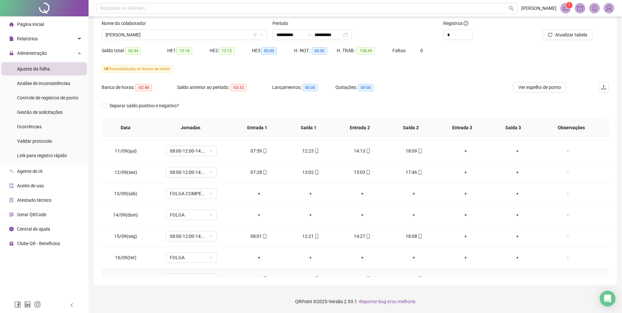
scroll to position [380, 0]
click at [182, 37] on span "[PERSON_NAME]" at bounding box center [185, 35] width 158 height 10
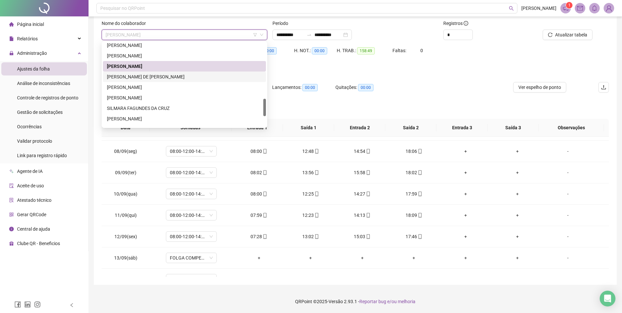
click at [156, 76] on div "[PERSON_NAME] DE [PERSON_NAME]" at bounding box center [184, 76] width 155 height 7
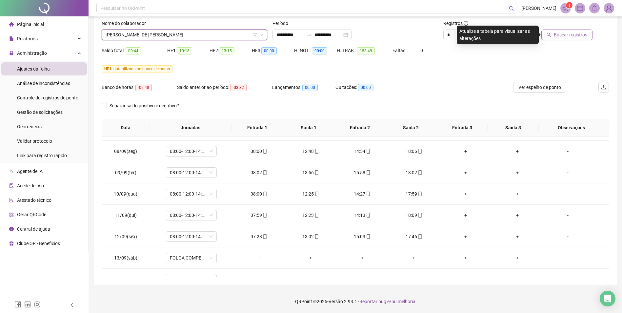
click at [578, 35] on span "Buscar registros" at bounding box center [570, 34] width 33 height 7
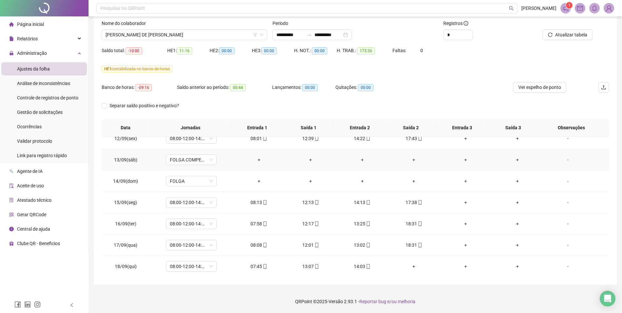
scroll to position [478, 0]
click at [576, 36] on span "Atualizar tabela" at bounding box center [571, 34] width 32 height 7
click at [569, 35] on span "Atualizar tabela" at bounding box center [571, 34] width 32 height 7
click at [570, 36] on span "Atualizar tabela" at bounding box center [571, 34] width 32 height 7
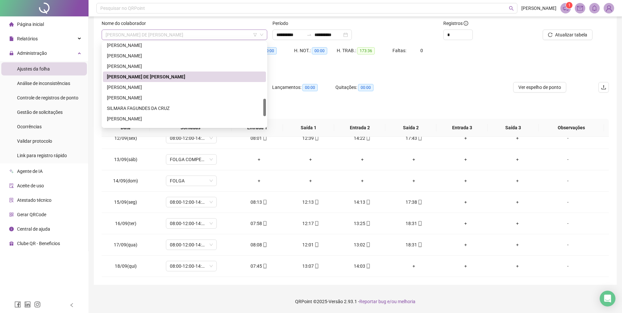
click at [157, 35] on span "[PERSON_NAME] DE [PERSON_NAME]" at bounding box center [185, 35] width 158 height 10
click at [150, 86] on div "[PERSON_NAME]" at bounding box center [184, 87] width 155 height 7
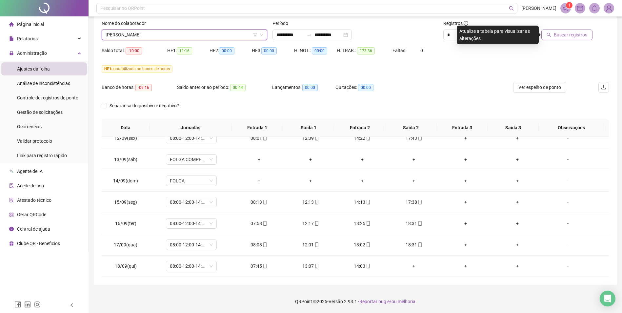
click at [569, 36] on span "Buscar registros" at bounding box center [570, 34] width 33 height 7
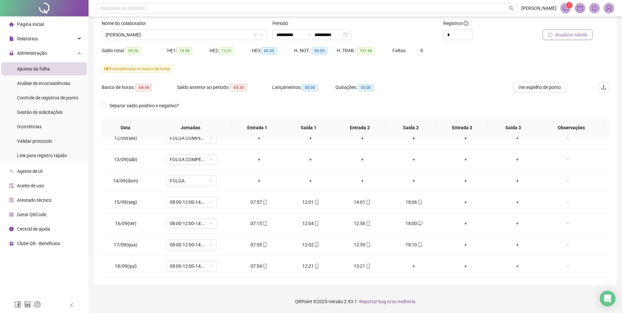
click at [569, 35] on span "Atualizar tabela" at bounding box center [571, 34] width 32 height 7
click at [183, 35] on span "[PERSON_NAME]" at bounding box center [185, 35] width 158 height 10
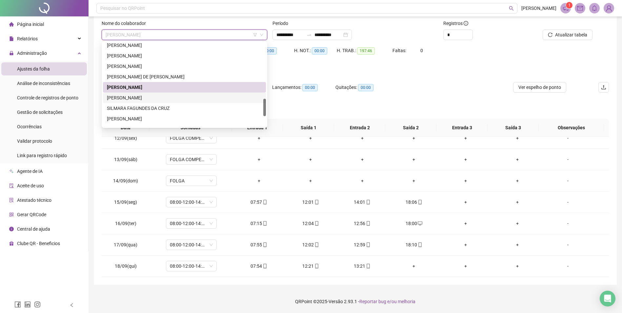
click at [140, 98] on div "[PERSON_NAME]" at bounding box center [184, 97] width 155 height 7
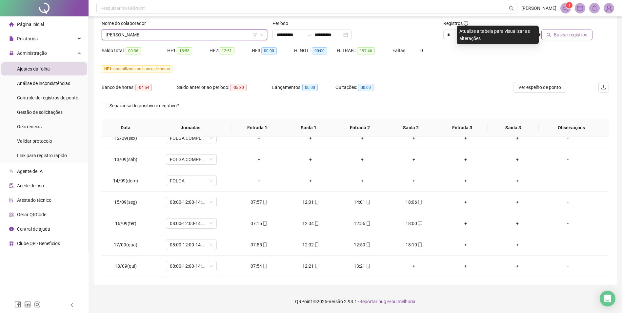
click at [577, 36] on span "Buscar registros" at bounding box center [570, 34] width 33 height 7
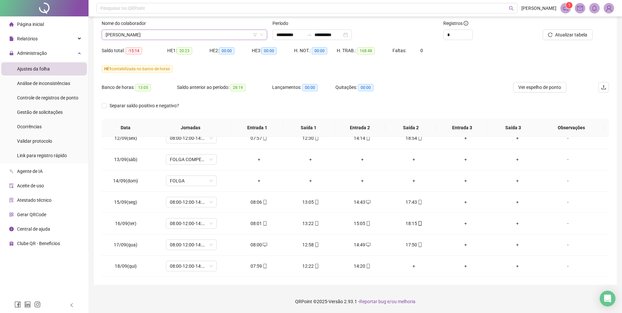
click at [169, 33] on span "[PERSON_NAME]" at bounding box center [185, 35] width 158 height 10
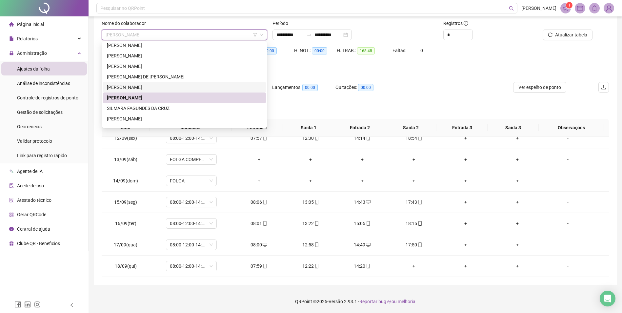
click at [150, 87] on div "[PERSON_NAME]" at bounding box center [184, 87] width 155 height 7
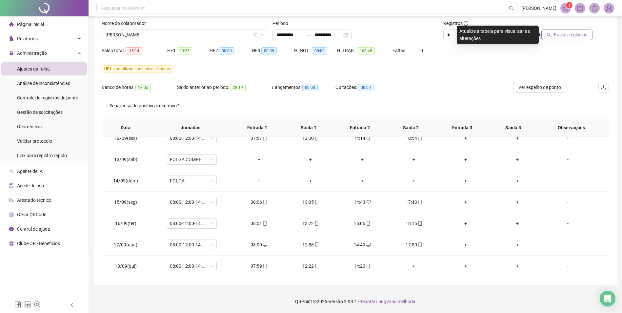
click at [569, 36] on span "Buscar registros" at bounding box center [570, 34] width 33 height 7
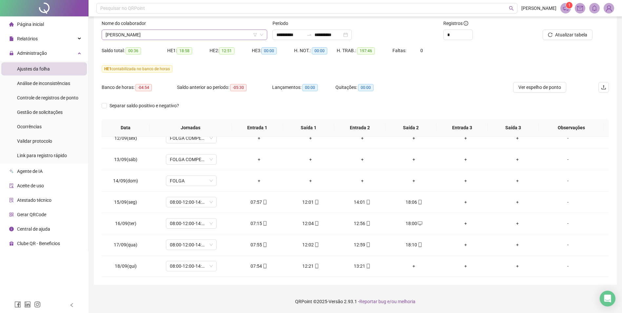
click at [184, 34] on span "[PERSON_NAME]" at bounding box center [185, 35] width 158 height 10
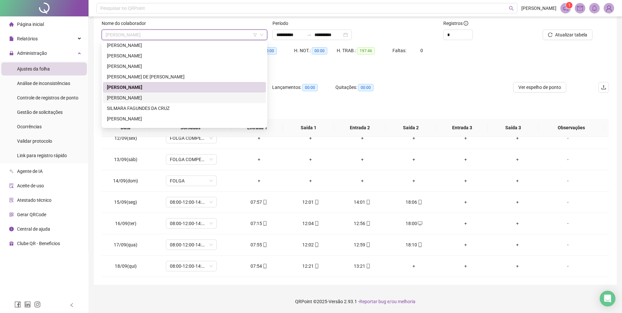
click at [141, 98] on div "[PERSON_NAME]" at bounding box center [184, 97] width 155 height 7
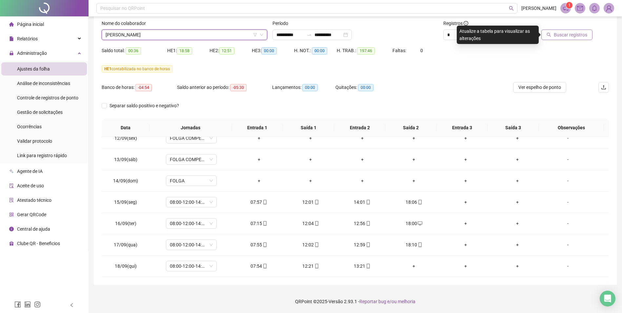
click at [567, 37] on span "Buscar registros" at bounding box center [570, 34] width 33 height 7
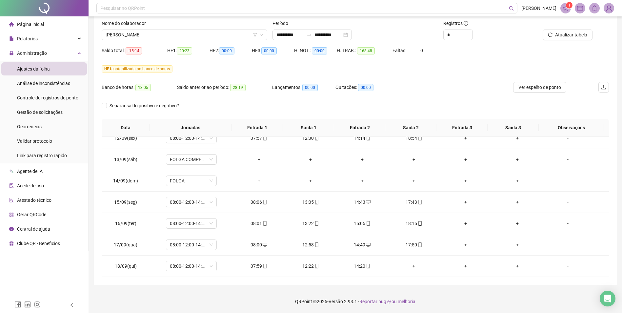
click at [579, 34] on span "Atualizar tabela" at bounding box center [571, 34] width 32 height 7
click at [575, 37] on span "Atualizar tabela" at bounding box center [571, 34] width 32 height 7
click at [167, 34] on span "[PERSON_NAME]" at bounding box center [185, 35] width 158 height 10
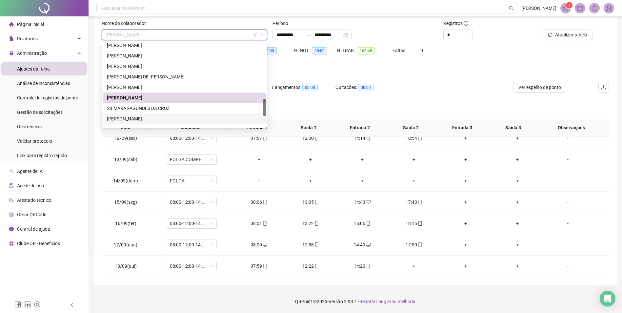
click at [141, 118] on div "[PERSON_NAME]" at bounding box center [184, 118] width 155 height 7
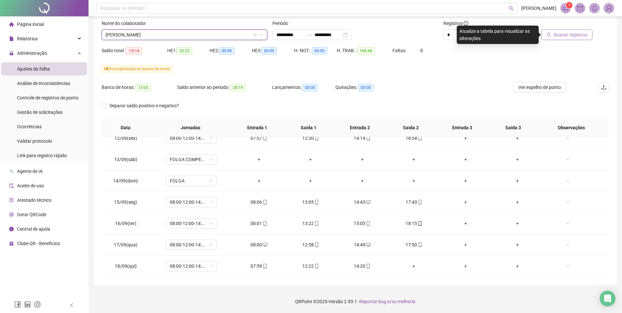
click at [572, 36] on span "Buscar registros" at bounding box center [570, 34] width 33 height 7
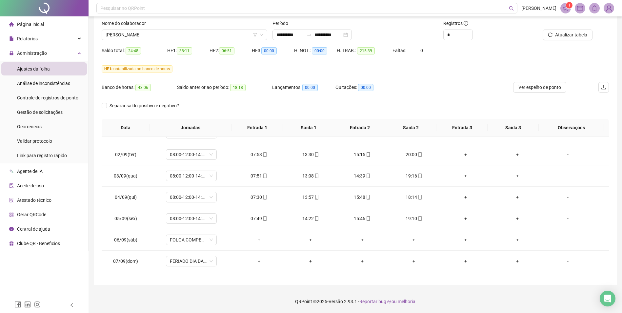
scroll to position [183, 0]
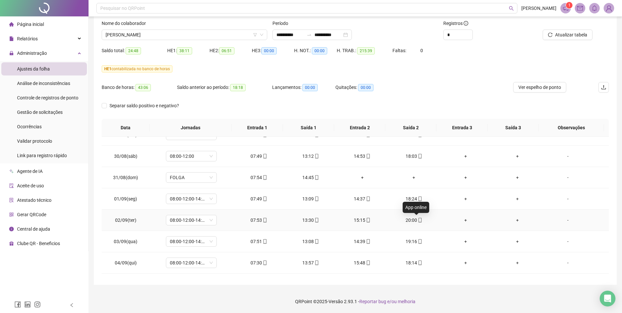
click at [411, 220] on div "20:00" at bounding box center [413, 219] width 41 height 7
type input "**********"
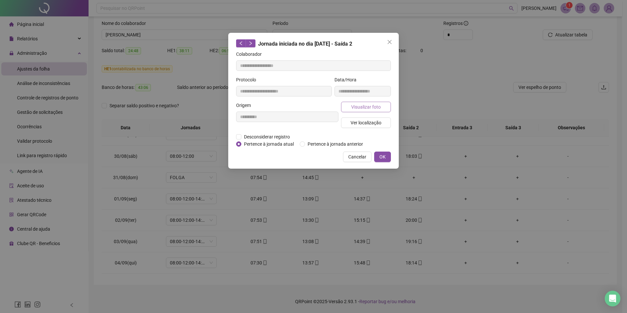
click at [369, 107] on span "Visualizar foto" at bounding box center [366, 106] width 30 height 7
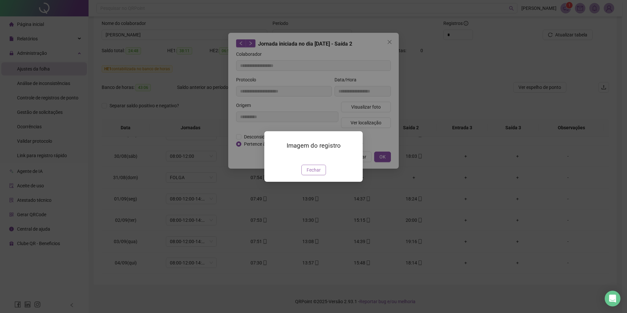
click at [319, 173] on span "Fechar" at bounding box center [314, 169] width 14 height 7
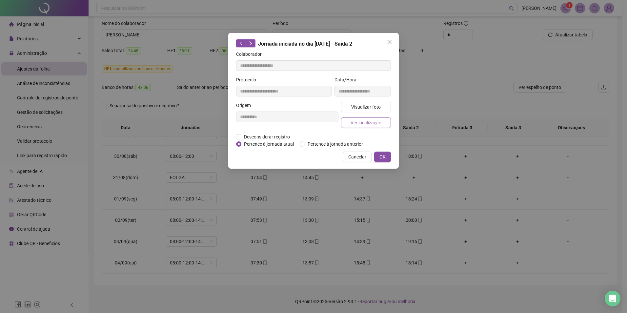
click at [373, 124] on span "Ver localização" at bounding box center [365, 122] width 31 height 7
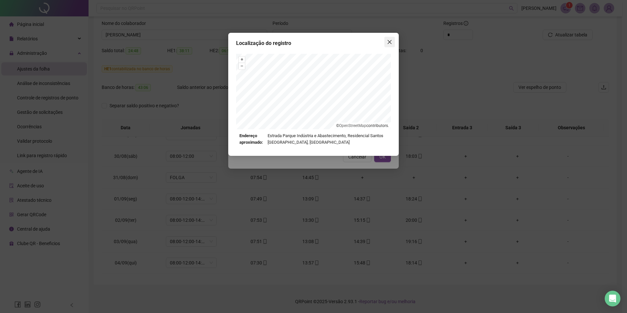
click at [389, 42] on icon "close" at bounding box center [390, 42] width 4 height 4
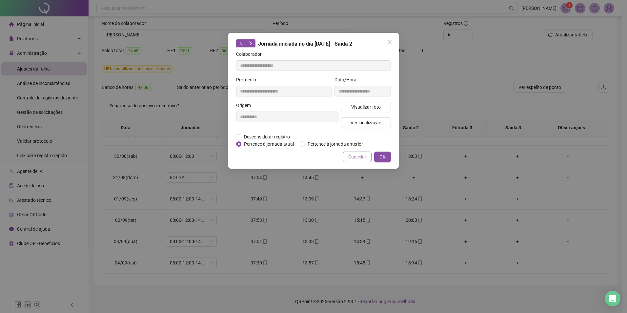
click at [362, 158] on span "Cancelar" at bounding box center [357, 156] width 18 height 7
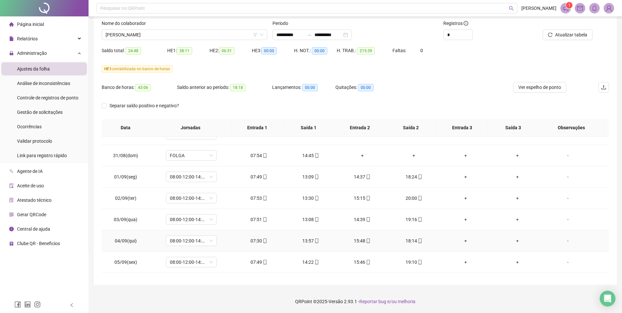
scroll to position [249, 0]
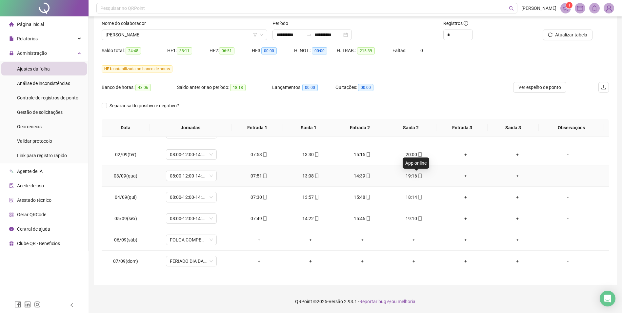
click at [418, 176] on icon "mobile" at bounding box center [420, 175] width 5 height 5
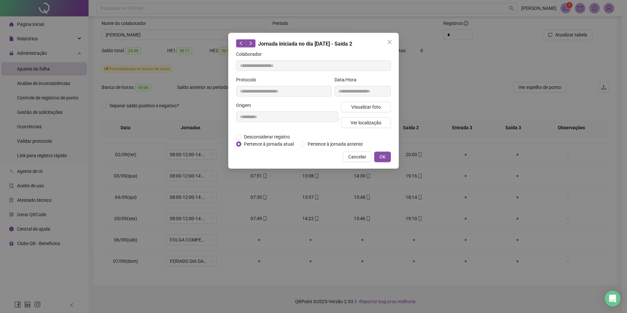
type input "**********"
click at [364, 122] on span "Ver localização" at bounding box center [365, 122] width 31 height 7
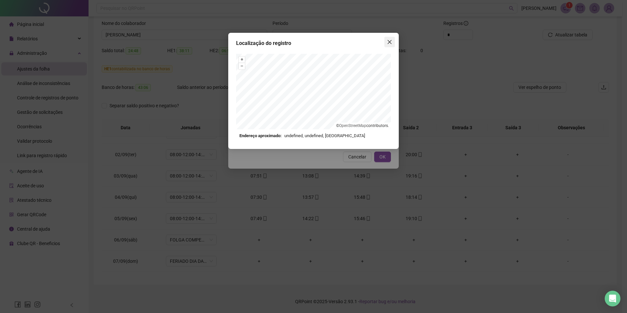
click at [390, 41] on icon "close" at bounding box center [390, 42] width 4 height 4
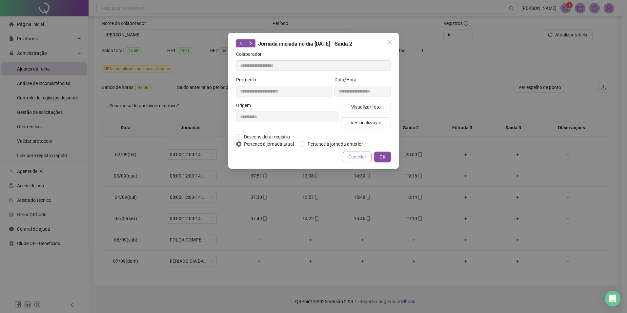
click at [360, 156] on span "Cancelar" at bounding box center [357, 156] width 18 height 7
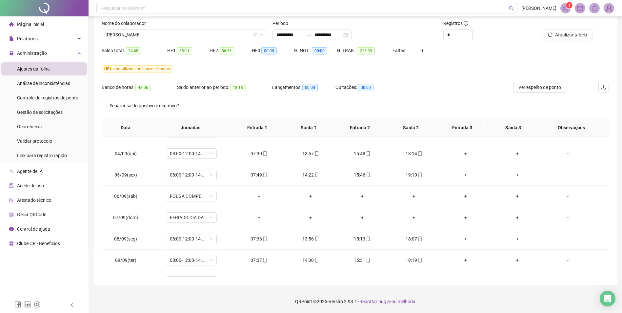
scroll to position [216, 0]
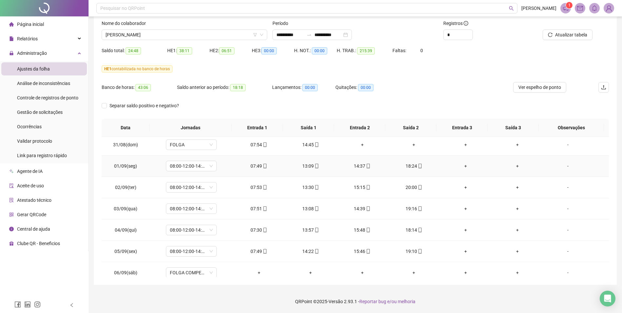
click at [410, 166] on div "18:24" at bounding box center [413, 165] width 41 height 7
type input "**********"
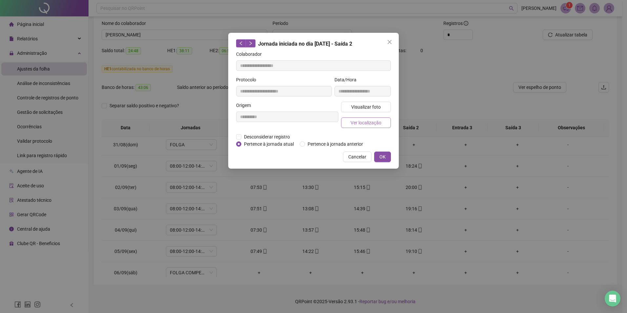
click at [375, 121] on span "Ver localização" at bounding box center [365, 122] width 31 height 7
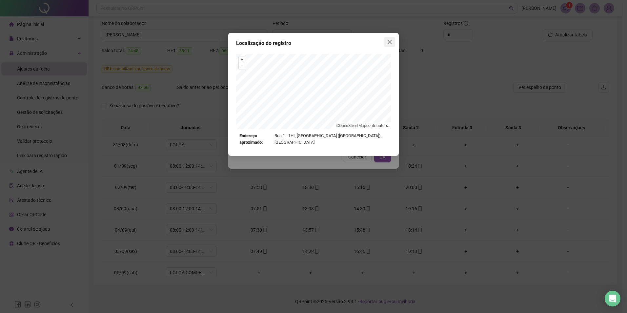
click at [389, 41] on icon "close" at bounding box center [390, 42] width 4 height 4
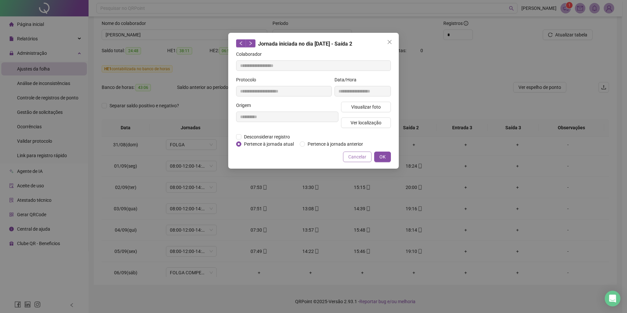
click at [363, 157] on span "Cancelar" at bounding box center [357, 156] width 18 height 7
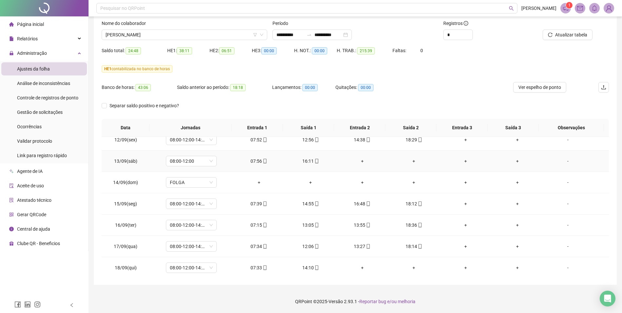
scroll to position [478, 0]
click at [542, 87] on span "Ver espelho de ponto" at bounding box center [539, 87] width 43 height 7
click at [263, 266] on icon "mobile" at bounding box center [265, 266] width 5 height 5
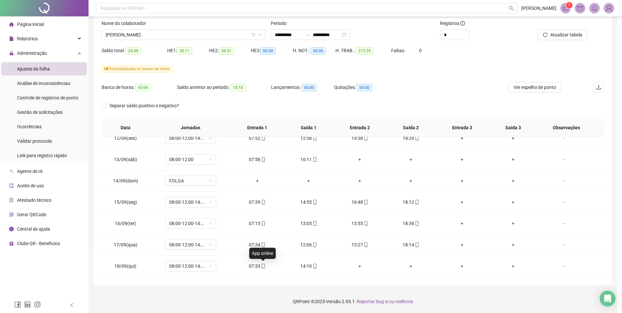
type input "**********"
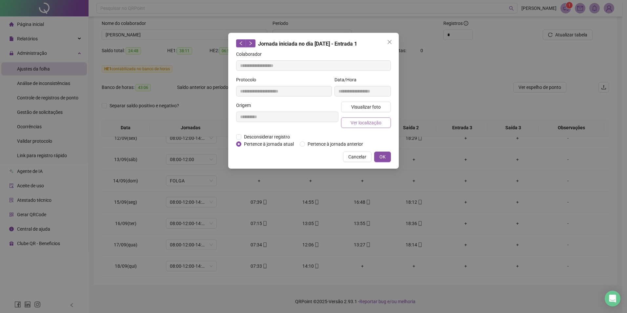
click at [362, 123] on span "Ver localização" at bounding box center [365, 122] width 31 height 7
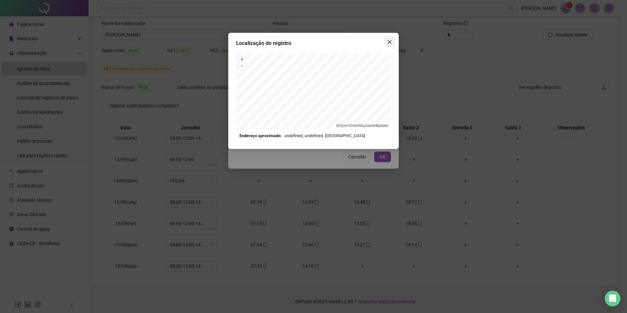
click at [390, 43] on icon "close" at bounding box center [390, 42] width 4 height 4
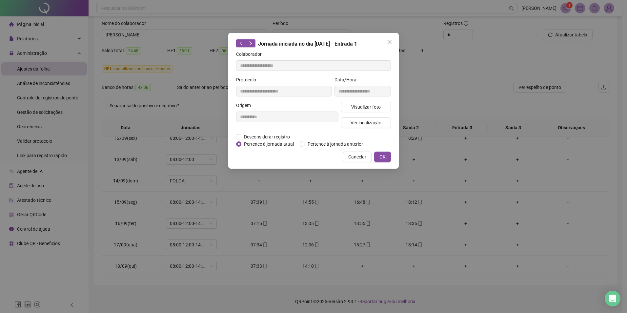
click at [362, 158] on span "Cancelar" at bounding box center [357, 156] width 18 height 7
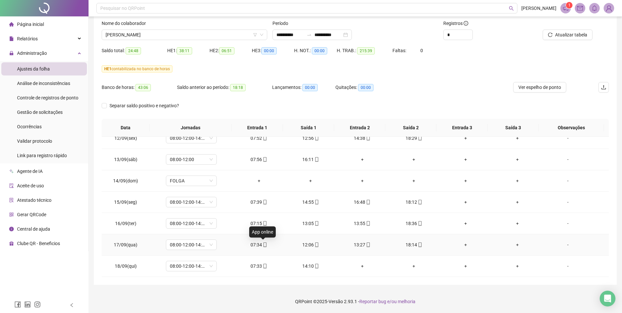
click at [263, 244] on icon "mobile" at bounding box center [265, 244] width 5 height 5
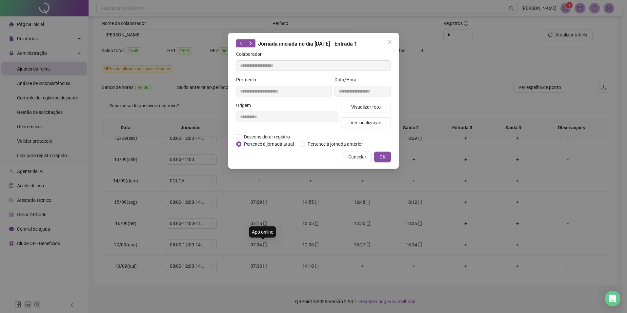
type input "**********"
click at [371, 124] on span "Ver localização" at bounding box center [365, 122] width 31 height 7
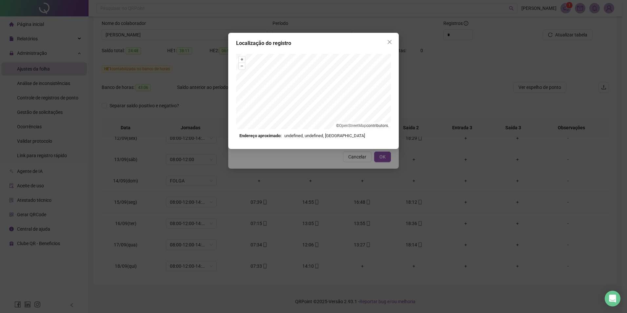
click at [390, 41] on icon "close" at bounding box center [390, 42] width 4 height 4
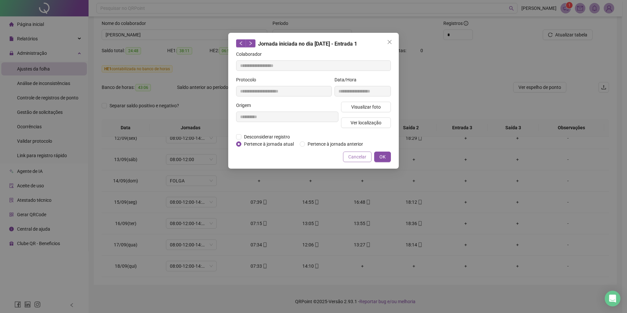
click at [363, 158] on span "Cancelar" at bounding box center [357, 156] width 18 height 7
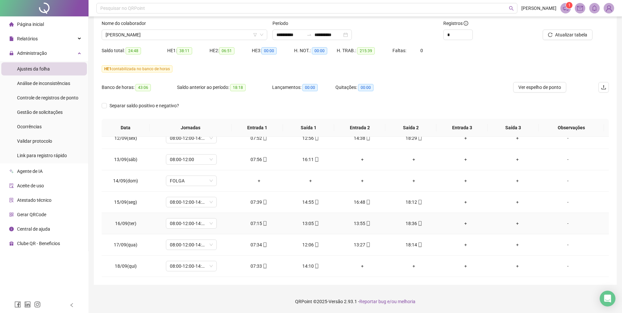
click at [264, 224] on icon "mobile" at bounding box center [265, 223] width 5 height 5
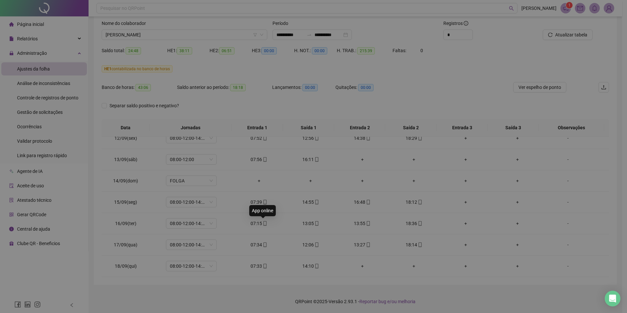
type input "**********"
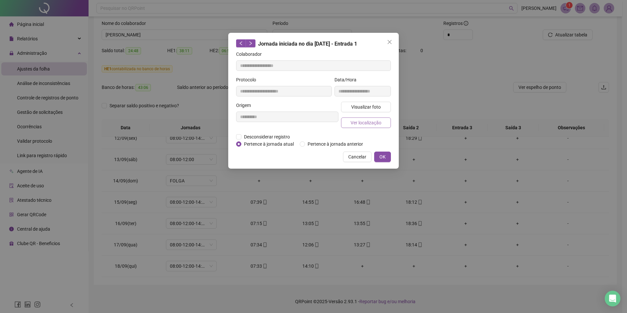
click at [369, 123] on span "Ver localização" at bounding box center [365, 122] width 31 height 7
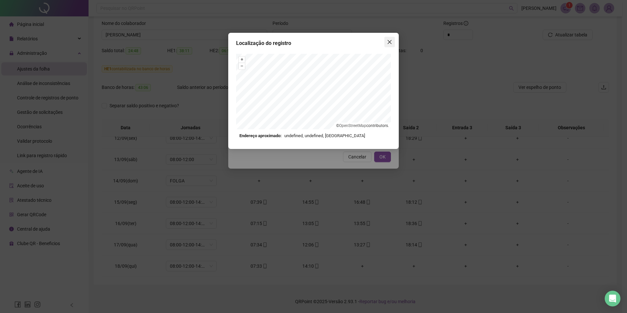
click at [390, 43] on icon "close" at bounding box center [390, 42] width 4 height 4
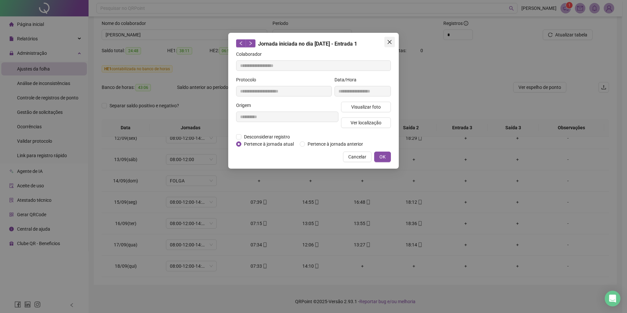
click at [390, 40] on icon "close" at bounding box center [389, 41] width 5 height 5
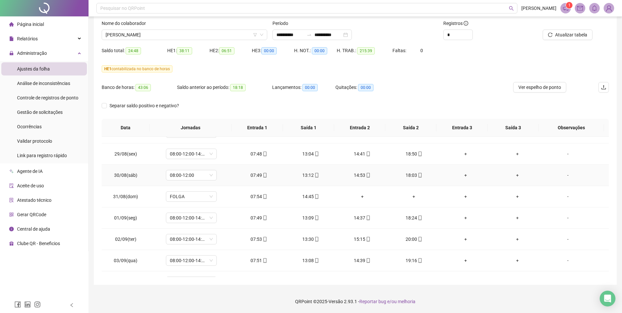
scroll to position [197, 0]
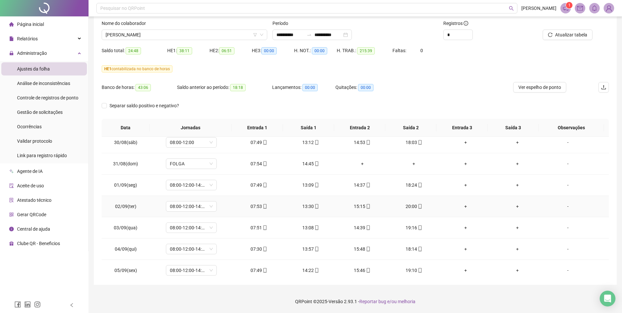
click at [418, 205] on icon "mobile" at bounding box center [419, 206] width 3 height 5
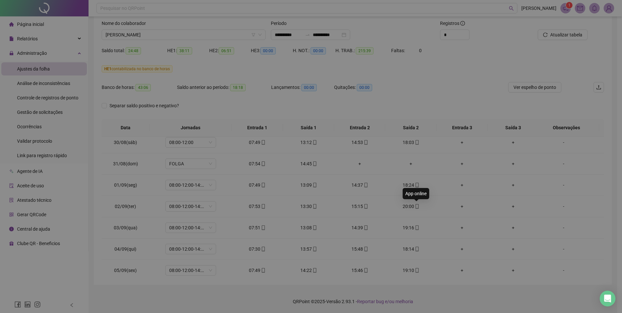
type input "**********"
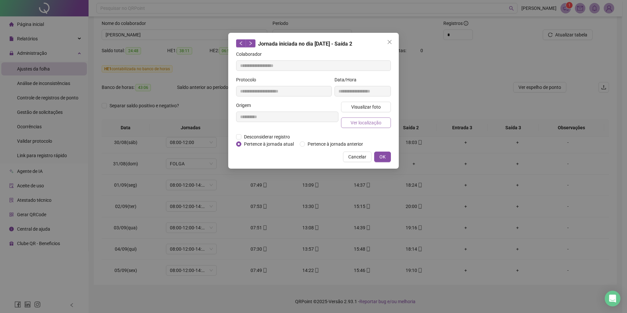
click at [375, 123] on span "Ver localização" at bounding box center [365, 122] width 31 height 7
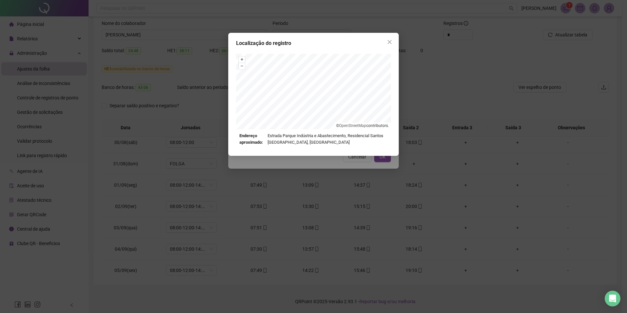
click at [389, 42] on icon "close" at bounding box center [390, 42] width 4 height 4
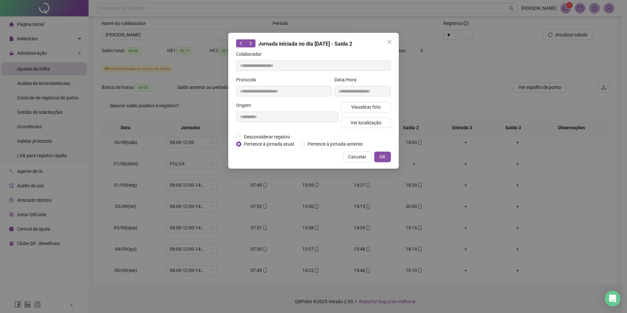
click at [388, 41] on icon "close" at bounding box center [390, 42] width 4 height 4
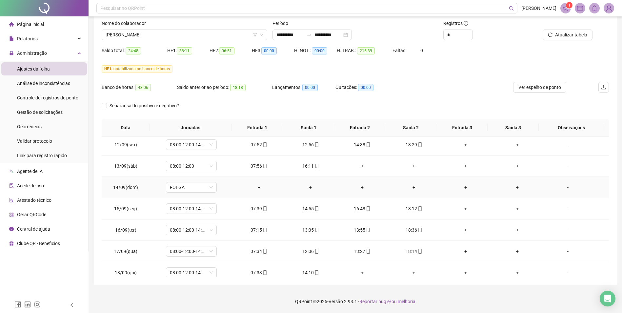
scroll to position [478, 0]
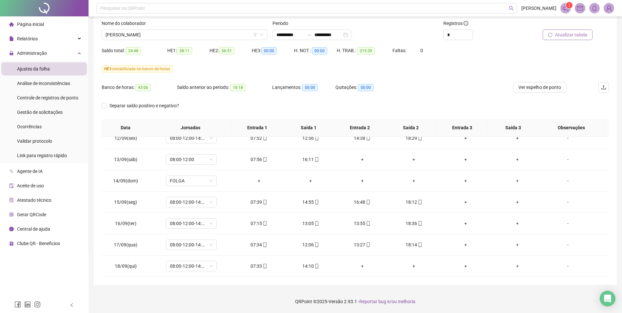
click at [578, 33] on span "Atualizar tabela" at bounding box center [571, 34] width 32 height 7
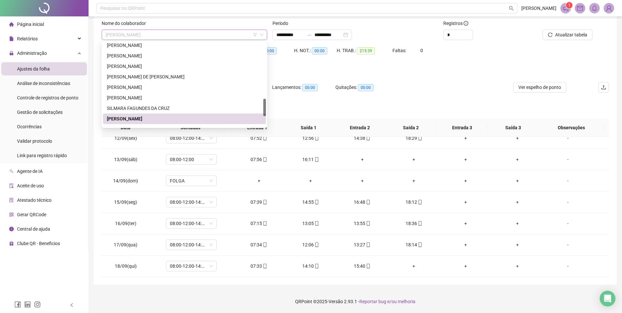
click at [150, 36] on span "[PERSON_NAME]" at bounding box center [185, 35] width 158 height 10
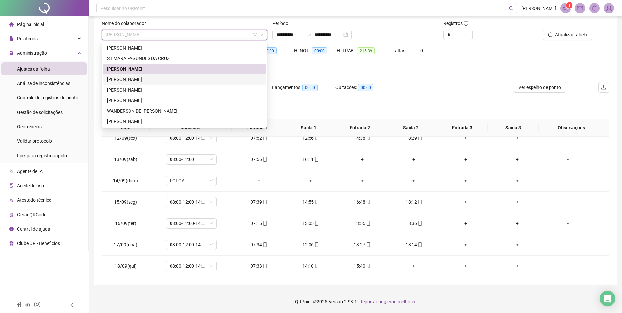
click at [140, 80] on div "[PERSON_NAME]" at bounding box center [184, 79] width 155 height 7
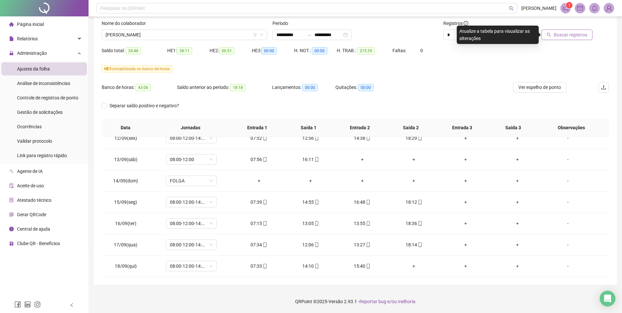
click at [561, 38] on span "Buscar registros" at bounding box center [570, 34] width 33 height 7
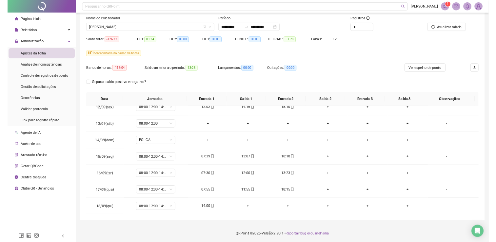
scroll to position [476, 0]
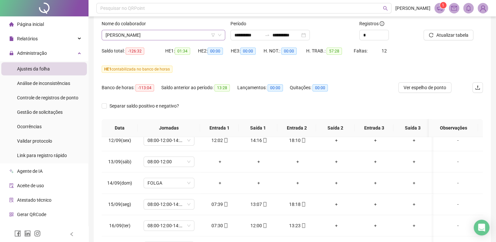
click at [190, 33] on span "[PERSON_NAME]" at bounding box center [164, 35] width 116 height 10
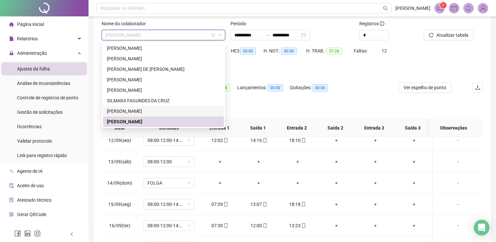
click at [147, 110] on div "[PERSON_NAME]" at bounding box center [163, 111] width 113 height 7
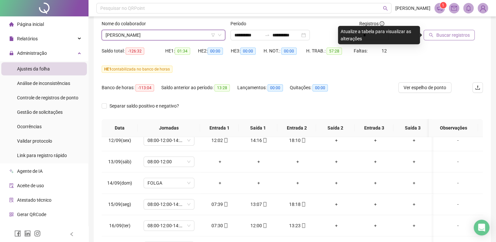
click at [462, 36] on span "Buscar registros" at bounding box center [452, 34] width 33 height 7
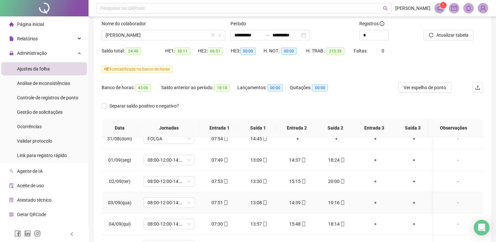
scroll to position [181, 0]
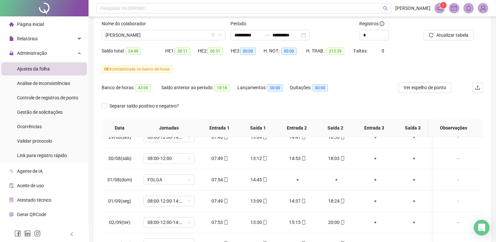
click at [327, 102] on div "Separar saldo positivo e negativo?" at bounding box center [292, 110] width 381 height 18
click at [453, 61] on div "Saldo total: 24:48 HE 1: 38:11 HE 2: 06:51 HE 3: 00:00 H. NOT.: 00:00 H. TRAB.:…" at bounding box center [292, 55] width 381 height 18
click at [364, 101] on div "Separar saldo positivo e negativo?" at bounding box center [292, 110] width 381 height 18
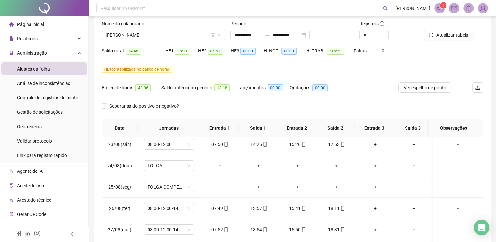
scroll to position [0, 0]
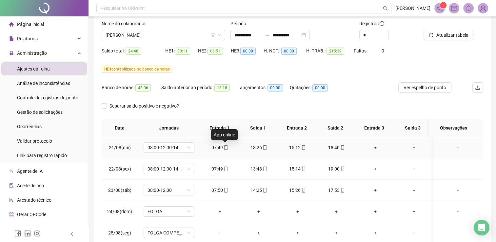
click at [224, 150] on span at bounding box center [225, 147] width 5 height 5
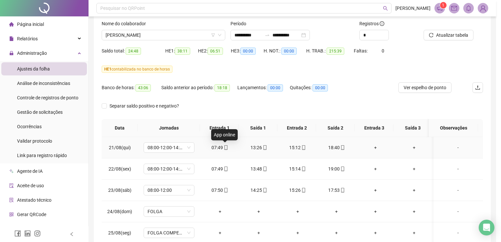
type input "**********"
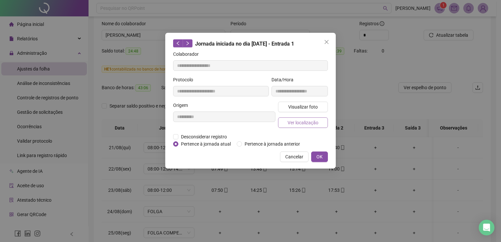
click at [306, 124] on span "Ver localização" at bounding box center [303, 122] width 31 height 7
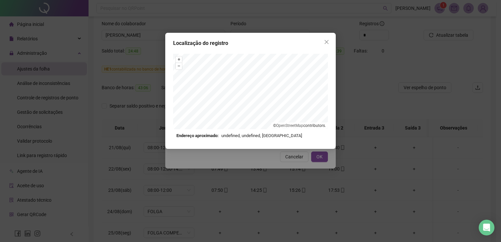
click at [327, 42] on icon "close" at bounding box center [327, 42] width 4 height 4
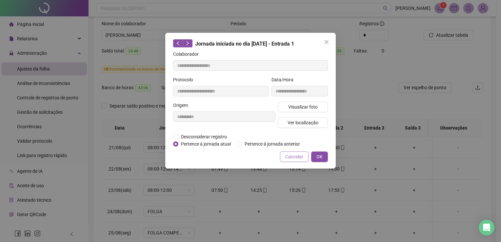
click at [299, 158] on span "Cancelar" at bounding box center [294, 156] width 18 height 7
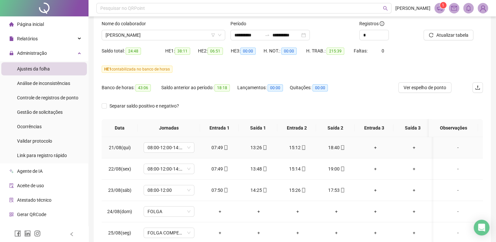
click at [337, 147] on div "18:40" at bounding box center [336, 147] width 29 height 7
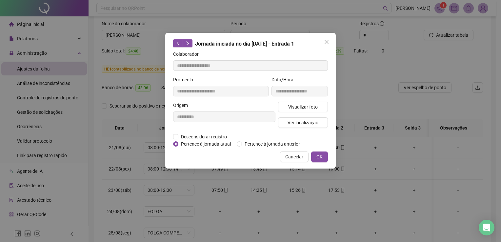
type input "**********"
click at [303, 125] on span "Ver localização" at bounding box center [303, 122] width 31 height 7
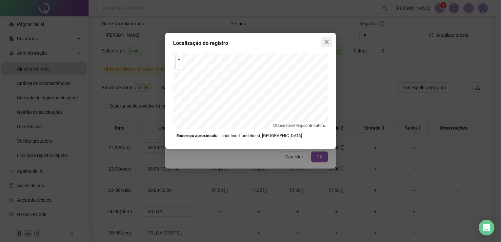
click at [325, 41] on icon "close" at bounding box center [326, 41] width 5 height 5
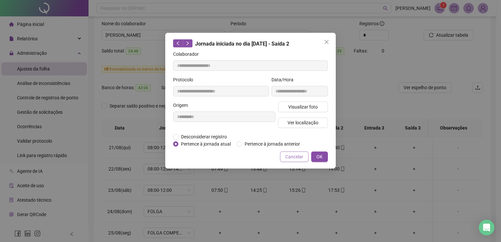
click at [298, 158] on span "Cancelar" at bounding box center [294, 156] width 18 height 7
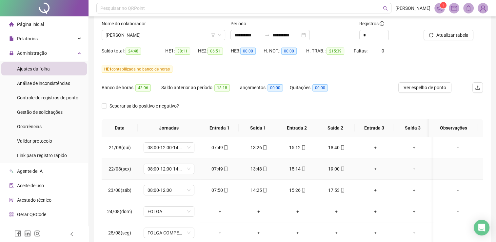
click at [336, 169] on div "19:00" at bounding box center [336, 168] width 29 height 7
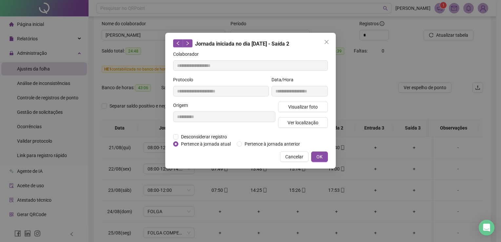
type input "**********"
click at [303, 123] on span "Ver localização" at bounding box center [303, 122] width 31 height 7
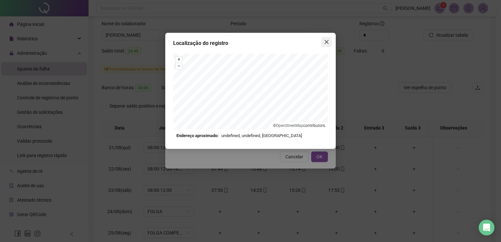
click at [325, 42] on icon "close" at bounding box center [326, 41] width 5 height 5
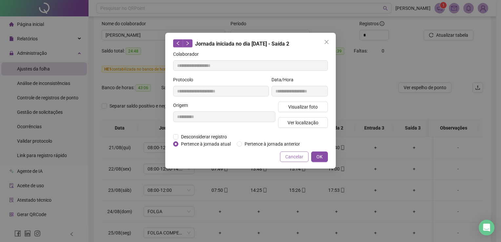
click at [298, 159] on span "Cancelar" at bounding box center [294, 156] width 18 height 7
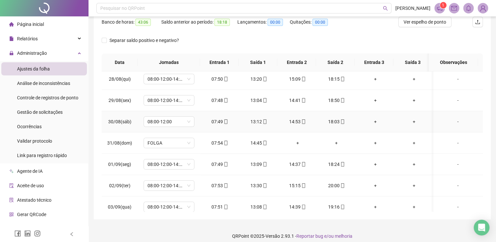
scroll to position [164, 0]
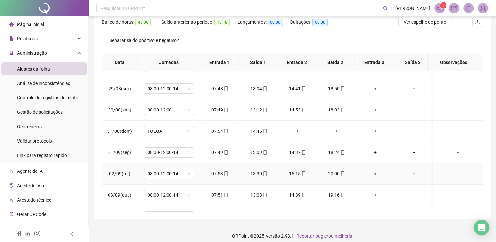
click at [334, 174] on div "20:00" at bounding box center [336, 173] width 29 height 7
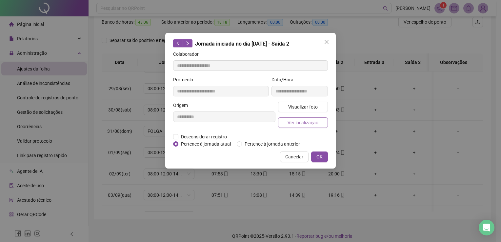
click at [311, 124] on span "Ver localização" at bounding box center [303, 122] width 31 height 7
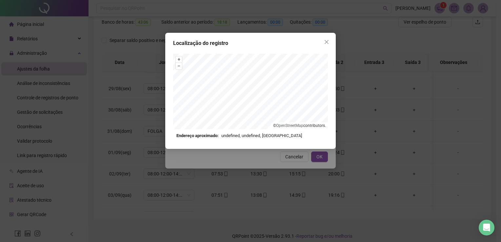
drag, startPoint x: 327, startPoint y: 43, endPoint x: 326, endPoint y: 53, distance: 10.2
click at [327, 44] on icon "close" at bounding box center [326, 41] width 5 height 5
type input "**********"
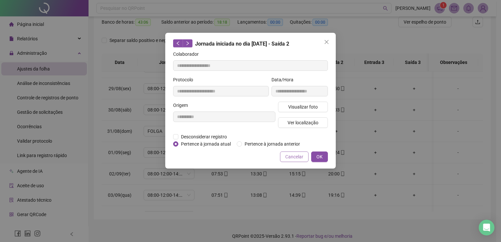
click at [299, 157] on span "Cancelar" at bounding box center [294, 156] width 18 height 7
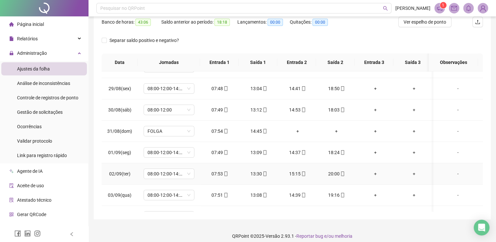
click at [336, 173] on div "20:00" at bounding box center [336, 173] width 29 height 7
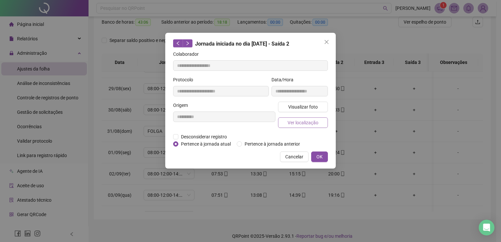
click at [302, 120] on span "Ver localização" at bounding box center [303, 122] width 31 height 7
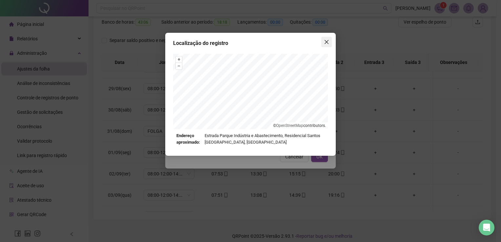
click at [327, 43] on icon "close" at bounding box center [326, 41] width 5 height 5
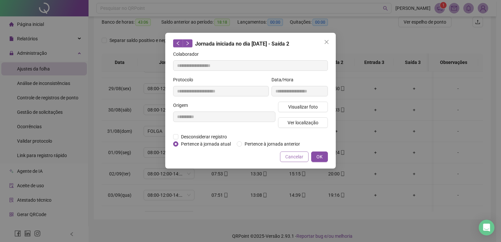
click at [299, 157] on span "Cancelar" at bounding box center [294, 156] width 18 height 7
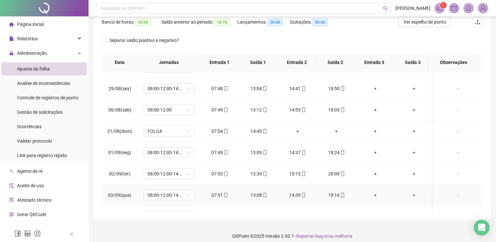
click at [335, 193] on div "19:16" at bounding box center [336, 194] width 29 height 7
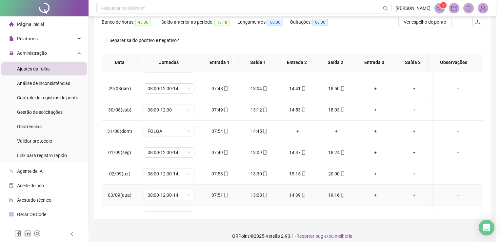
type input "**********"
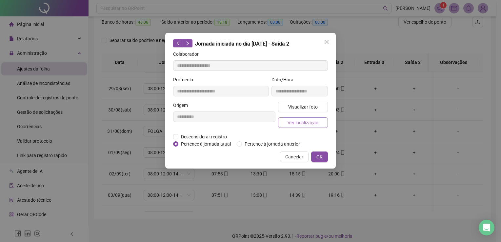
click at [305, 125] on span "Ver localização" at bounding box center [303, 122] width 31 height 7
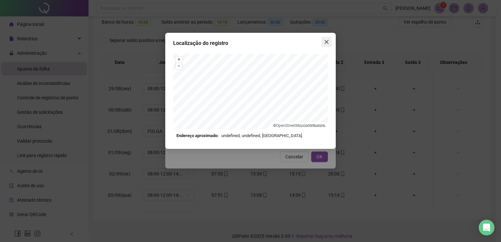
click at [326, 43] on icon "close" at bounding box center [326, 41] width 5 height 5
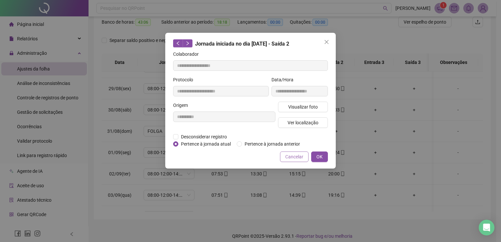
click at [302, 159] on span "Cancelar" at bounding box center [294, 156] width 18 height 7
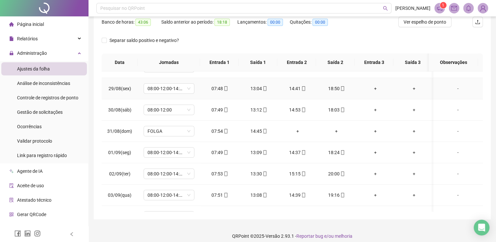
click at [340, 89] on span "mobile" at bounding box center [342, 88] width 5 height 5
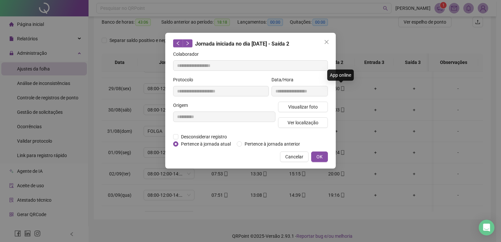
type input "**********"
click at [301, 123] on span "Ver localização" at bounding box center [303, 122] width 31 height 7
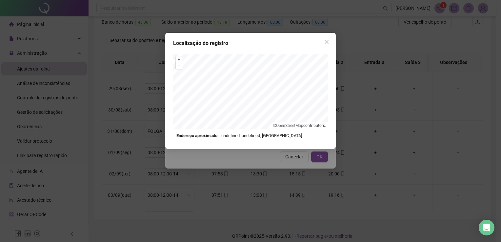
drag, startPoint x: 328, startPoint y: 40, endPoint x: 324, endPoint y: 55, distance: 15.0
click at [328, 41] on icon "close" at bounding box center [326, 41] width 5 height 5
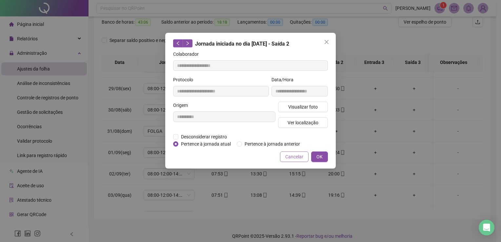
click at [298, 157] on span "Cancelar" at bounding box center [294, 156] width 18 height 7
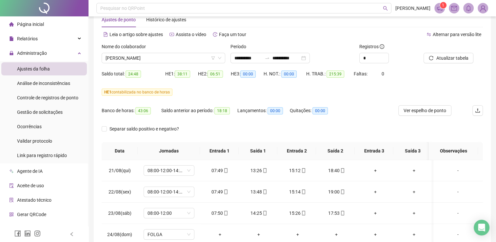
scroll to position [0, 0]
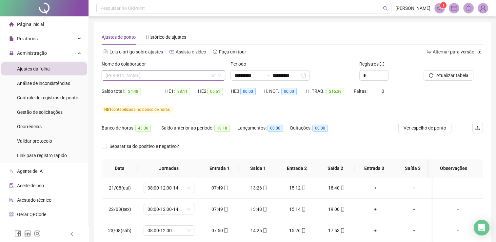
click at [168, 77] on span "[PERSON_NAME]" at bounding box center [164, 75] width 116 height 10
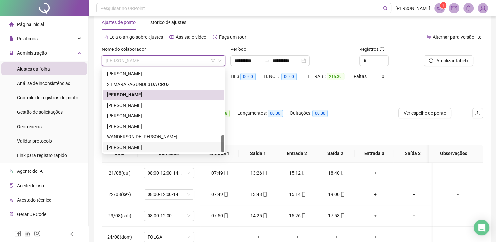
scroll to position [33, 0]
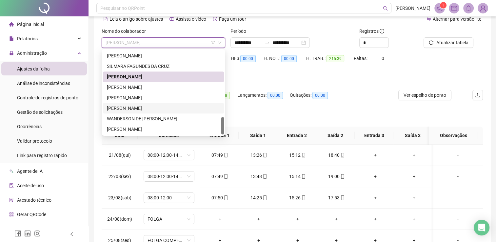
click at [142, 109] on div "[PERSON_NAME]" at bounding box center [163, 108] width 113 height 7
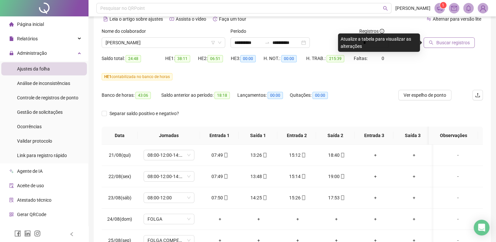
click at [451, 45] on span "Buscar registros" at bounding box center [452, 42] width 33 height 7
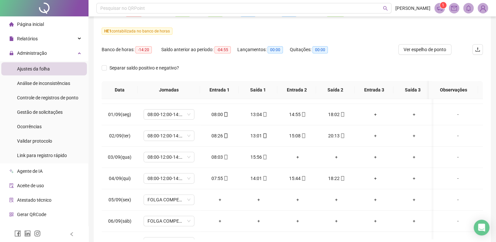
scroll to position [0, 0]
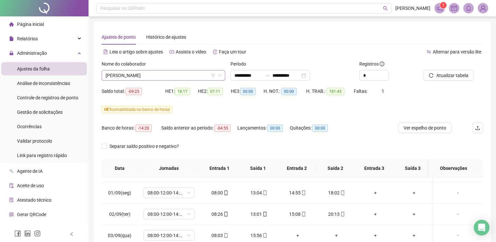
click at [181, 75] on span "[PERSON_NAME]" at bounding box center [164, 75] width 116 height 10
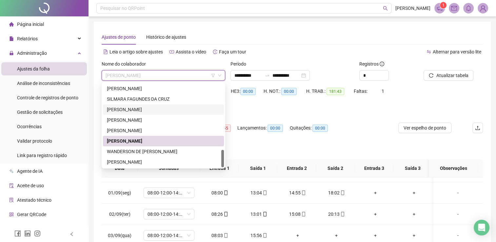
click at [144, 109] on div "[PERSON_NAME]" at bounding box center [163, 109] width 113 height 7
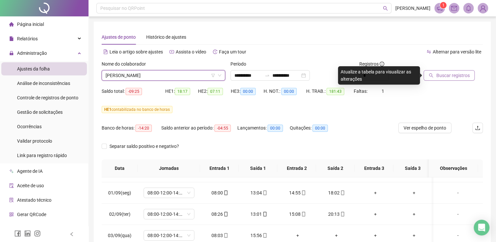
click at [455, 74] on span "Buscar registros" at bounding box center [452, 75] width 33 height 7
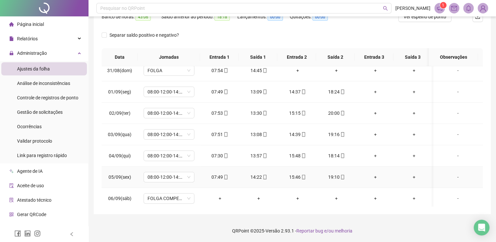
scroll to position [214, 0]
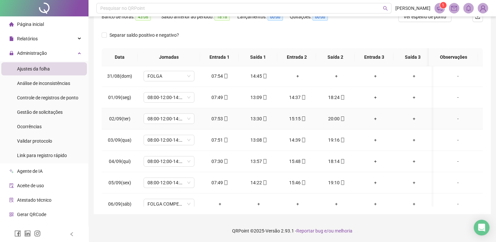
click at [336, 118] on div "20:00" at bounding box center [336, 118] width 29 height 7
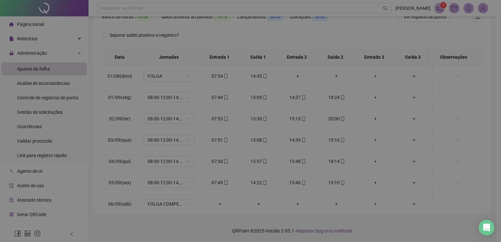
type input "**********"
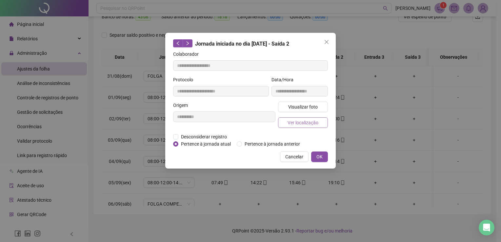
click at [312, 125] on span "Ver localização" at bounding box center [303, 122] width 31 height 7
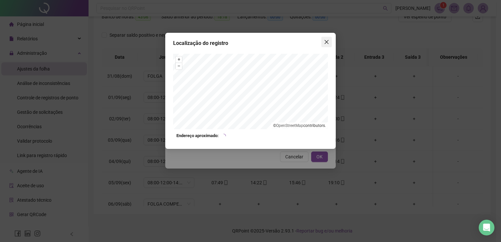
click at [327, 43] on icon "close" at bounding box center [327, 42] width 4 height 4
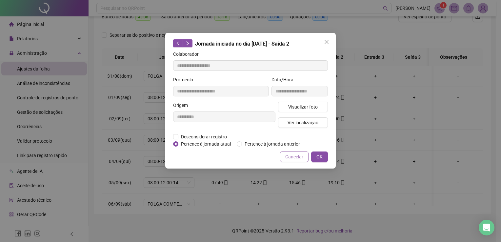
click at [303, 158] on span "Cancelar" at bounding box center [294, 156] width 18 height 7
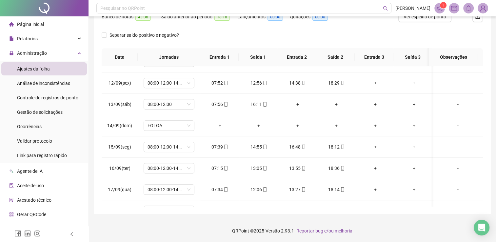
scroll to position [476, 0]
